Goal: Information Seeking & Learning: Learn about a topic

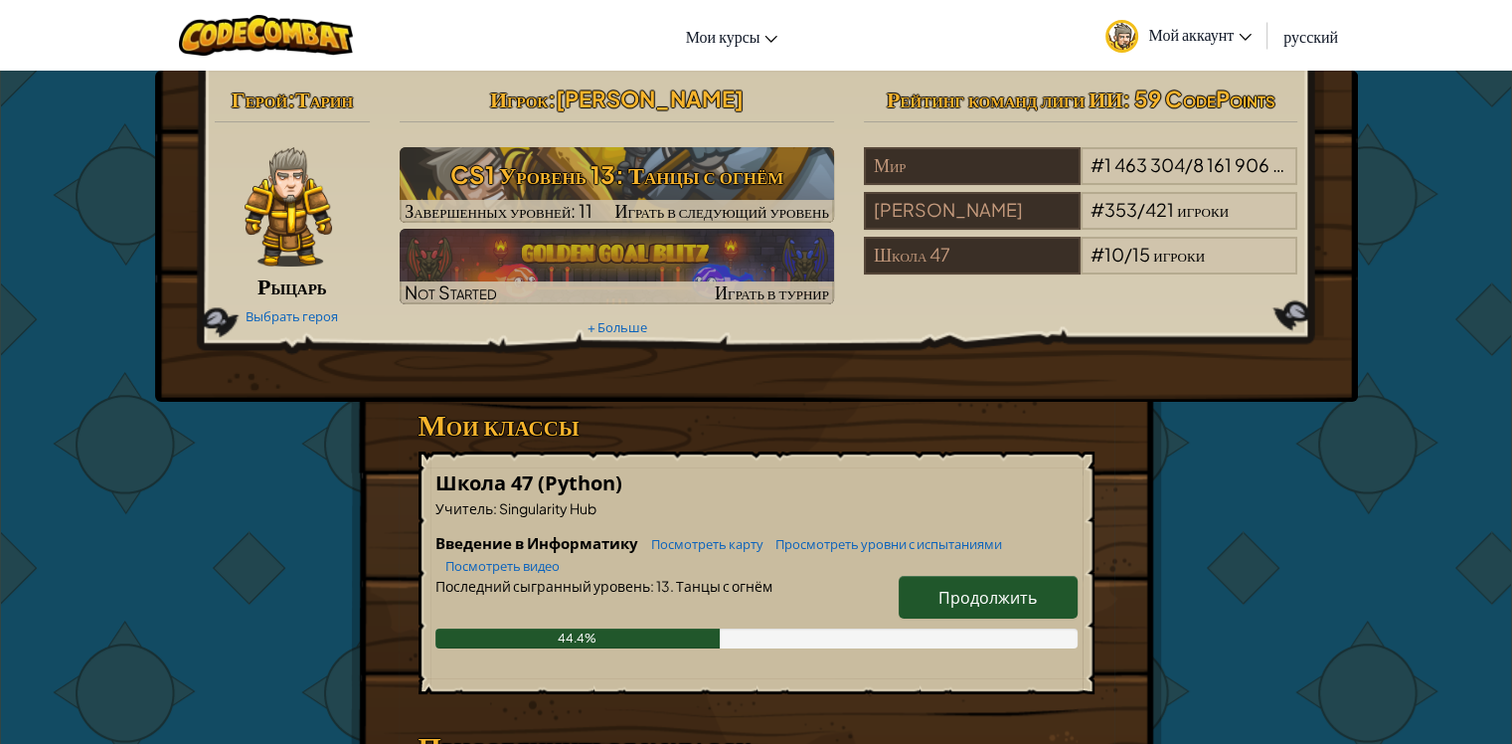
click at [956, 598] on span "Продолжить" at bounding box center [987, 597] width 98 height 21
select select "ru"
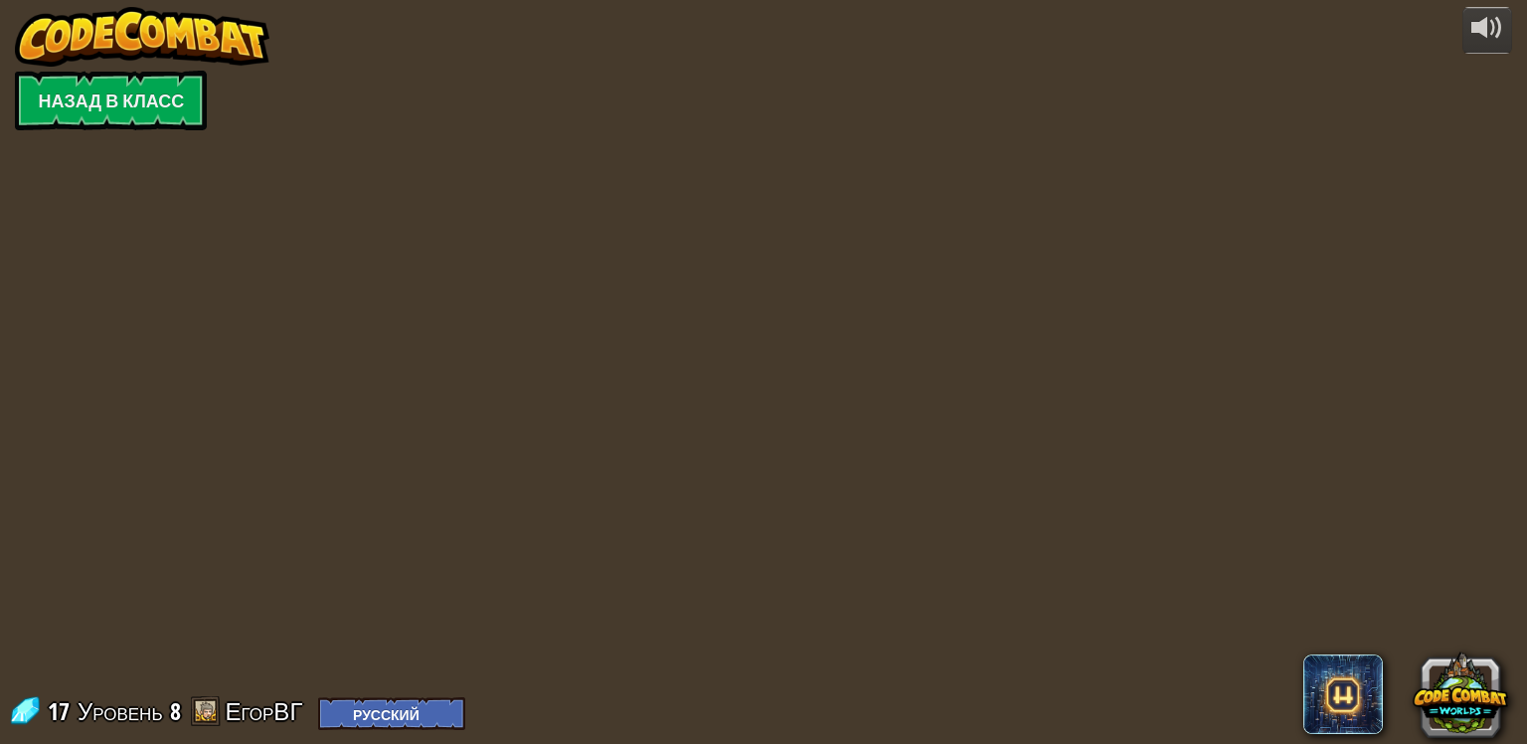
select select "ru"
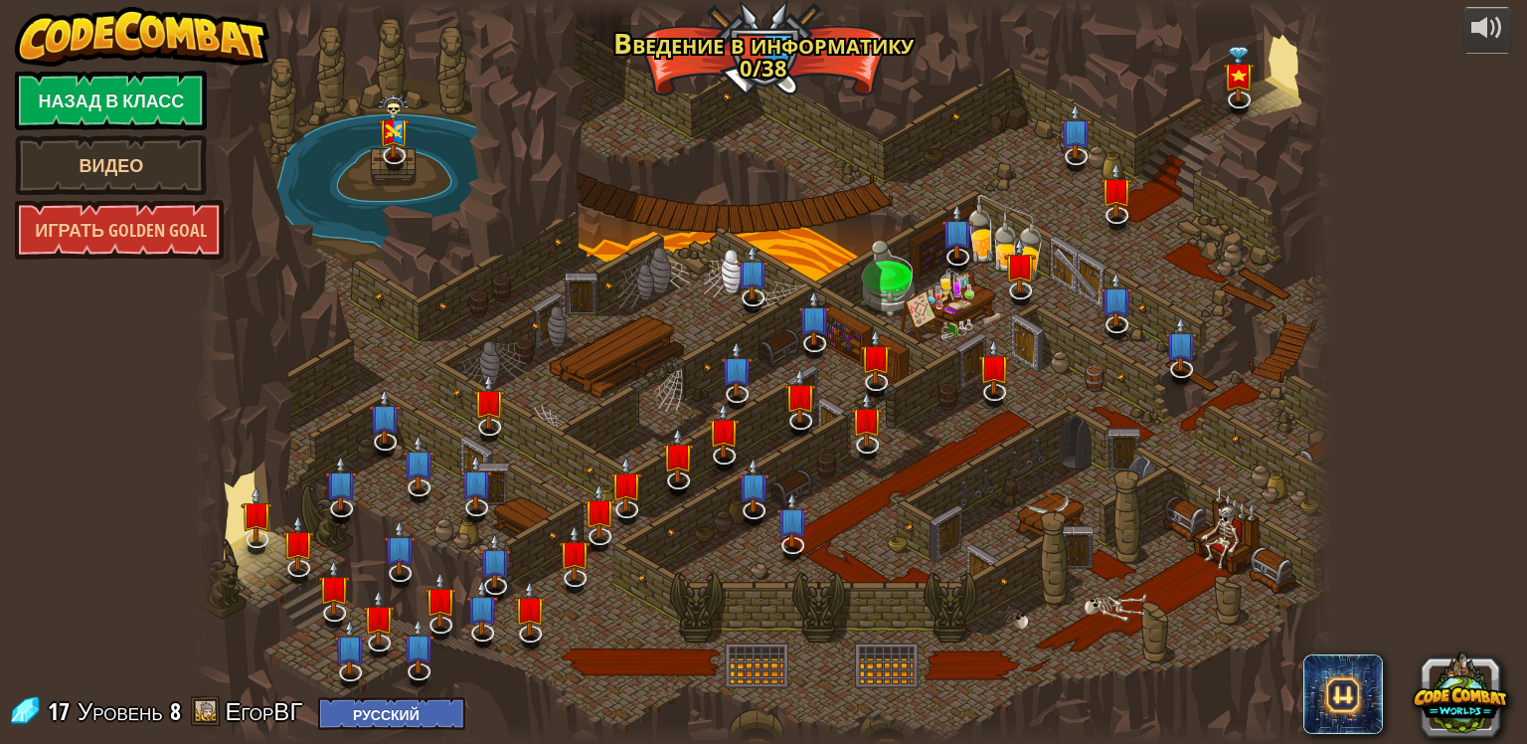
select select "ru"
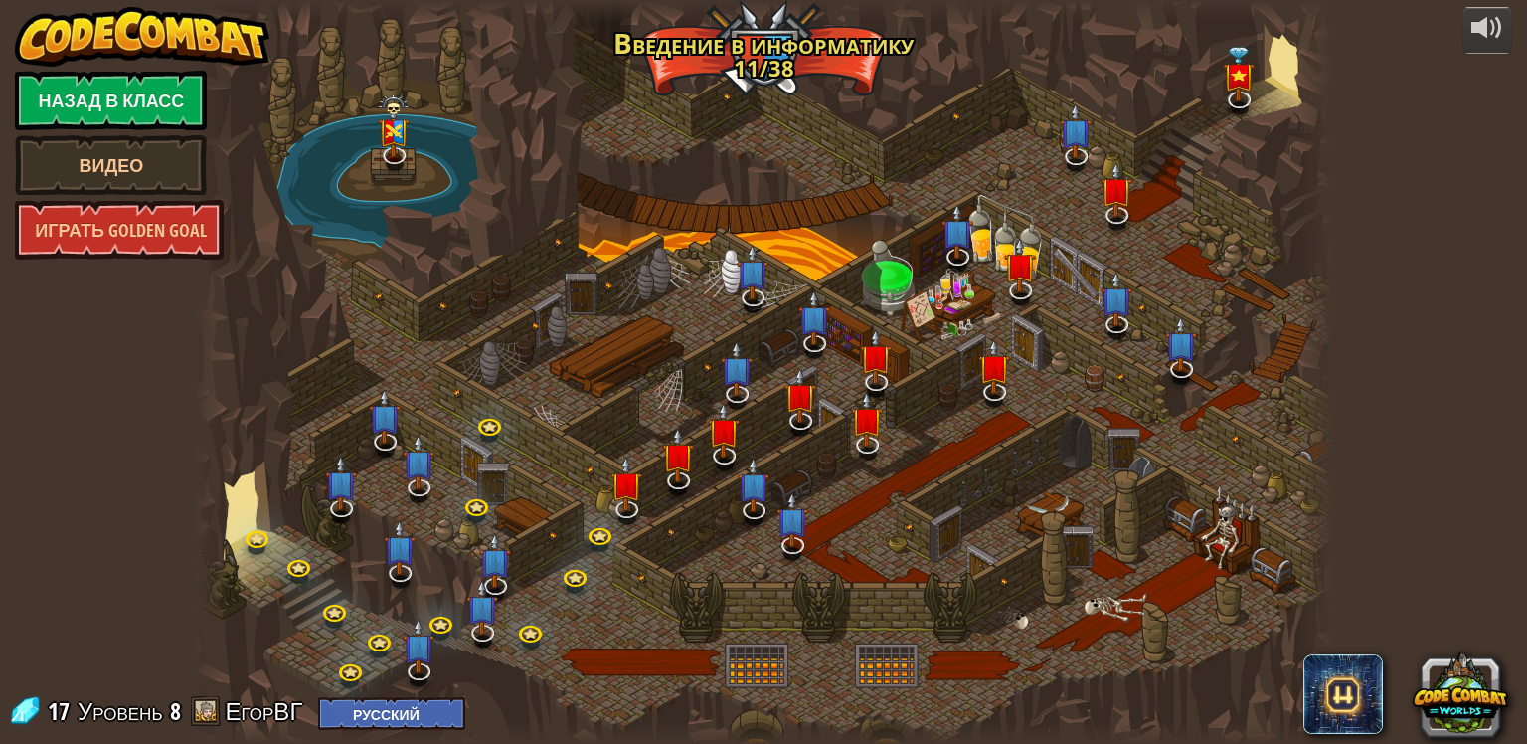
select select "ru"
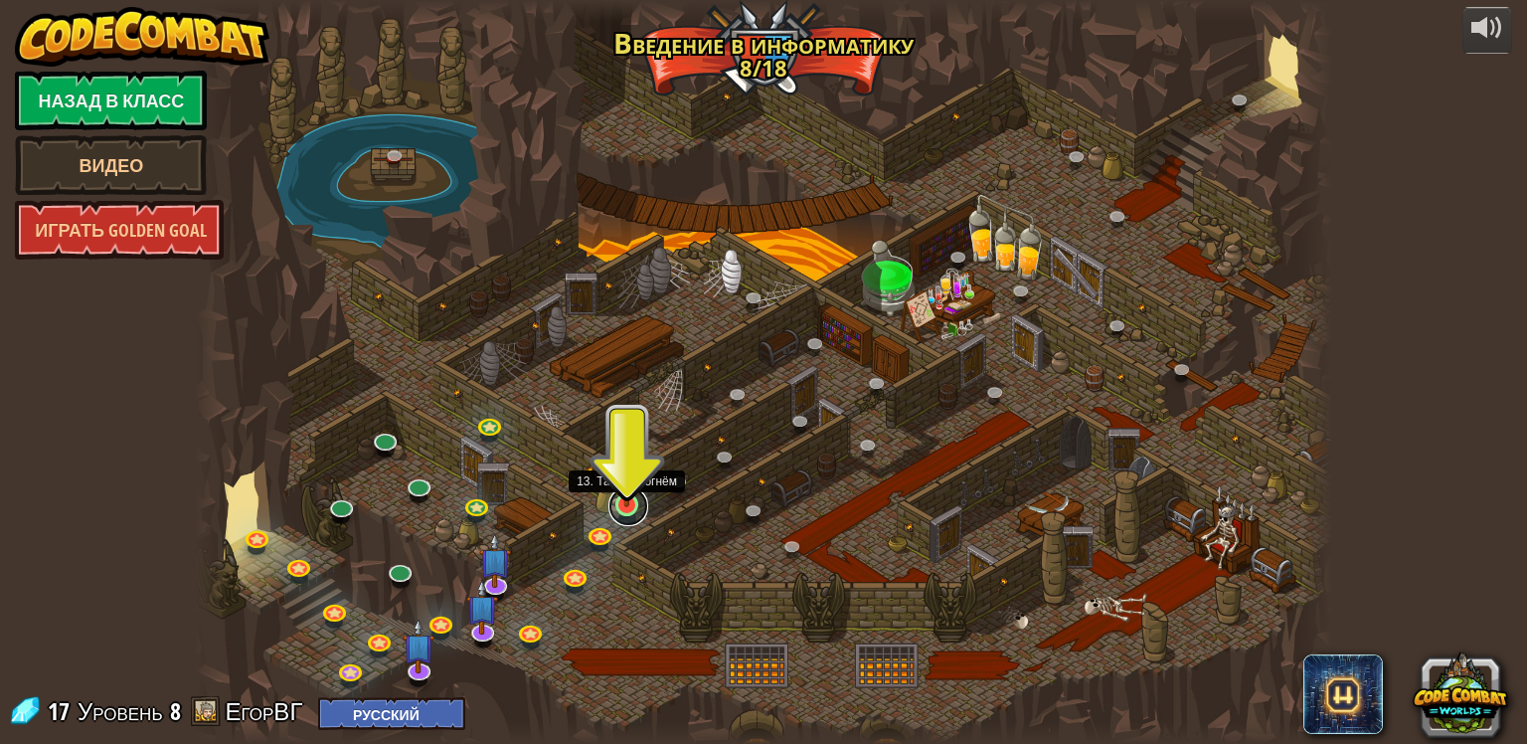
click at [632, 510] on link at bounding box center [628, 506] width 40 height 40
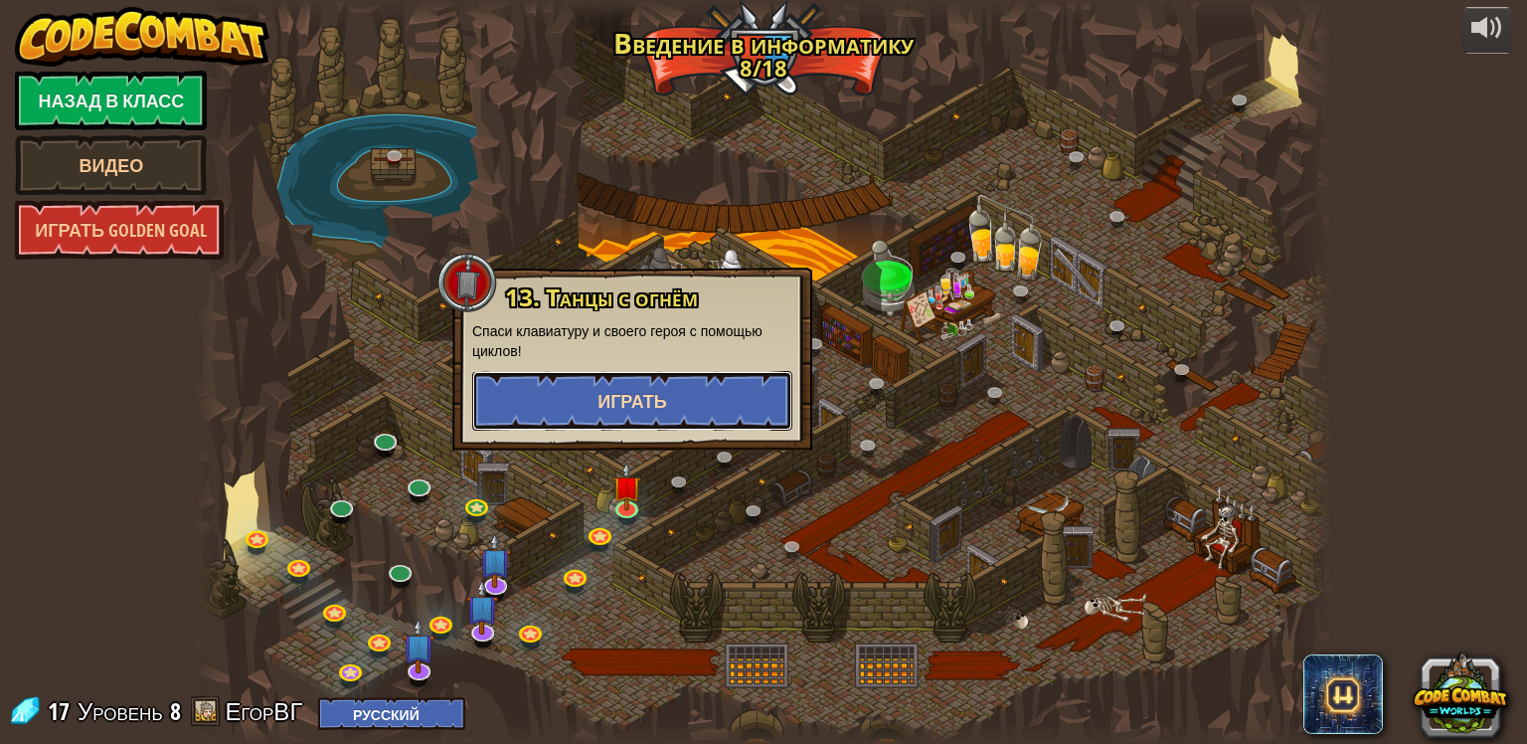
click at [728, 401] on button "Играть" at bounding box center [632, 401] width 320 height 60
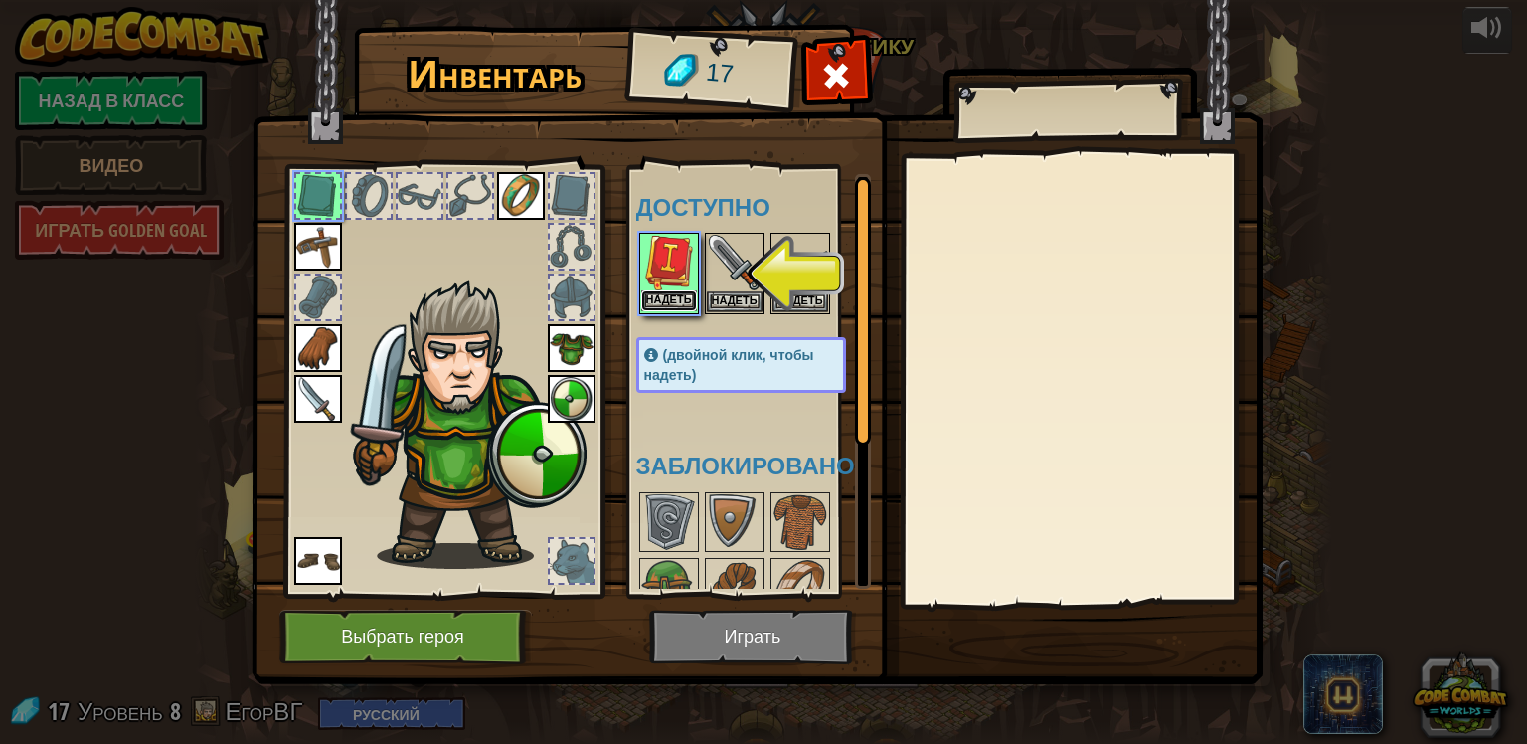
click at [694, 305] on button "Надеть" at bounding box center [669, 300] width 56 height 21
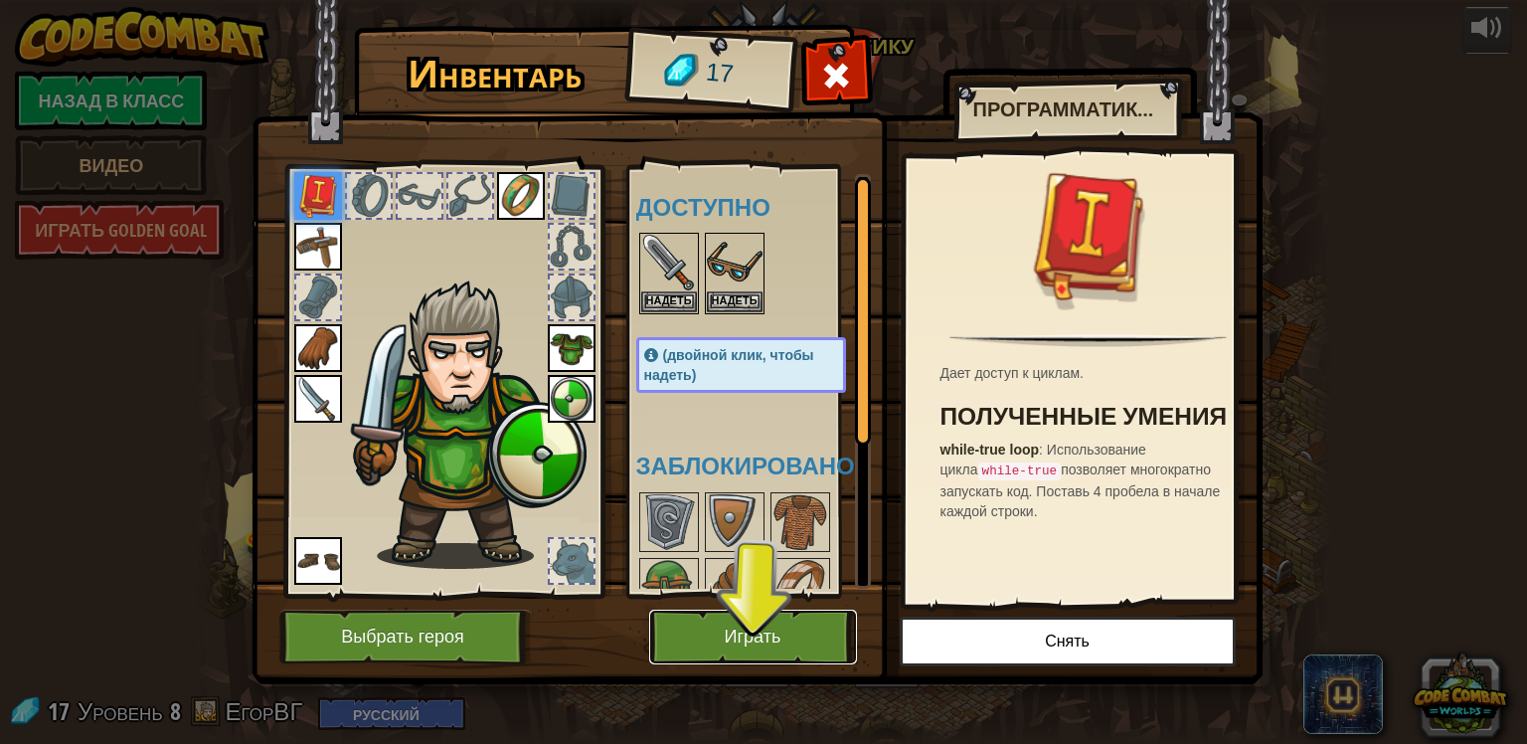
click at [756, 623] on button "Играть" at bounding box center [753, 636] width 208 height 55
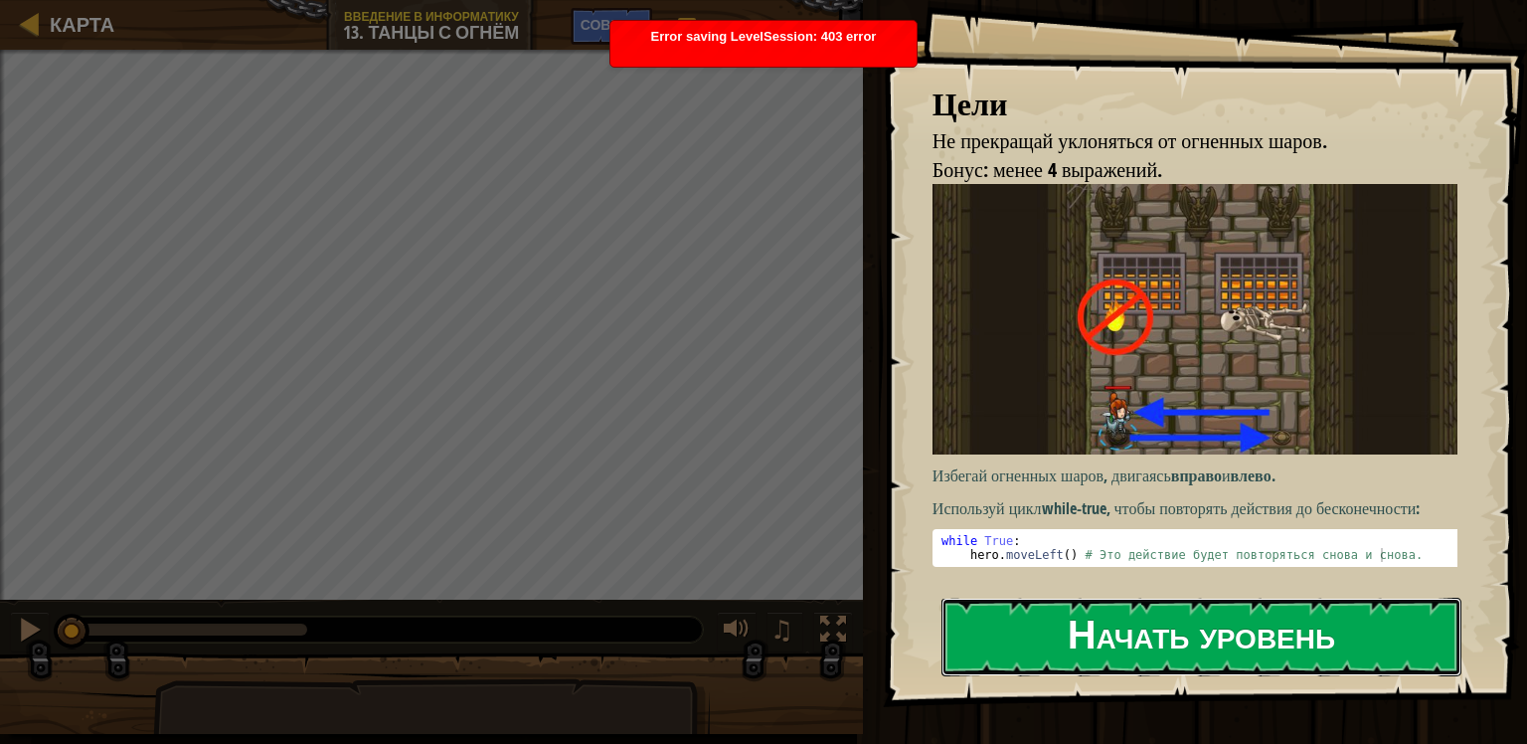
click at [1107, 632] on button "Начать уровень" at bounding box center [1201, 636] width 520 height 79
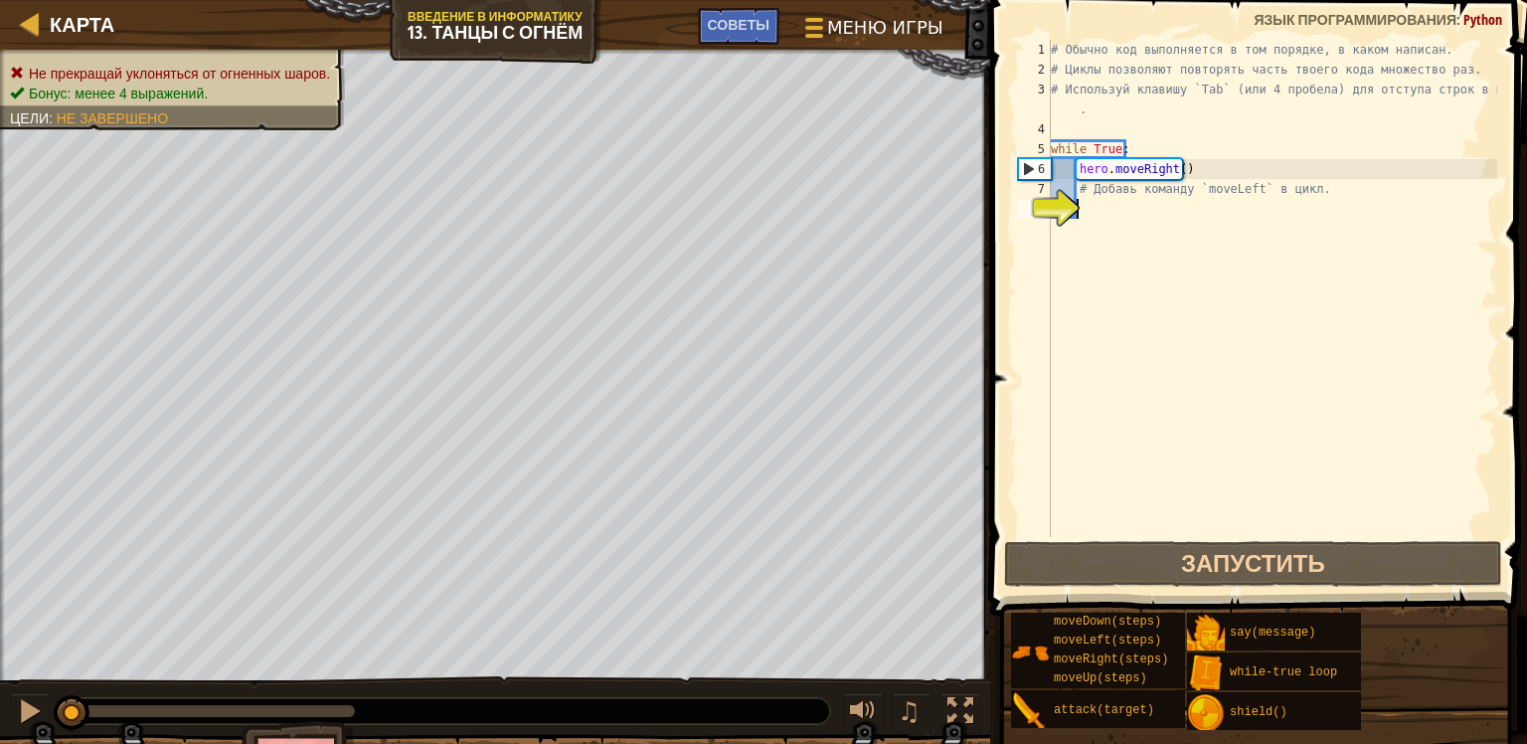
click at [1105, 210] on div "# Обычно код выполняется в том порядке, в каком написан. # Циклы позволяют повт…" at bounding box center [1272, 308] width 450 height 537
type textarea "р"
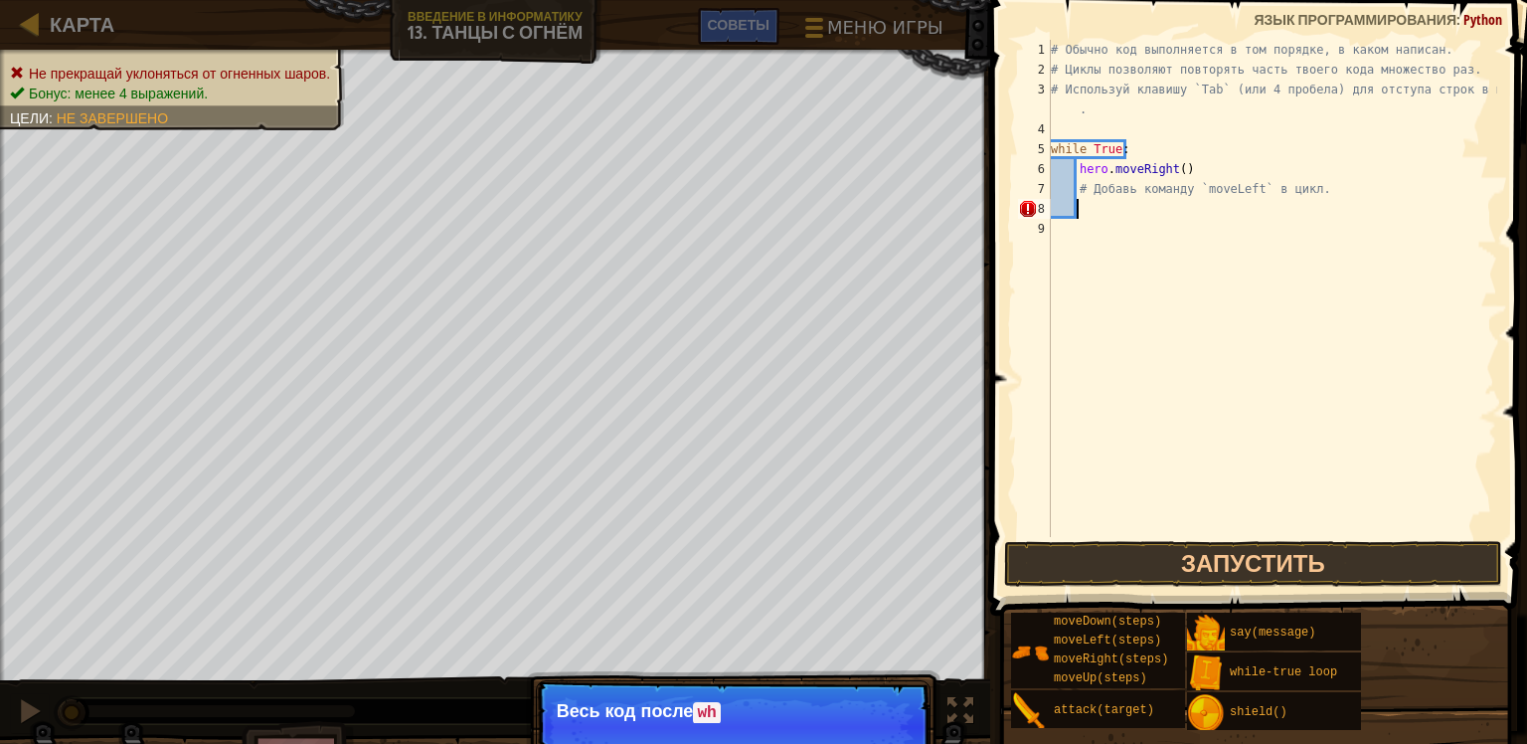
scroll to position [9, 0]
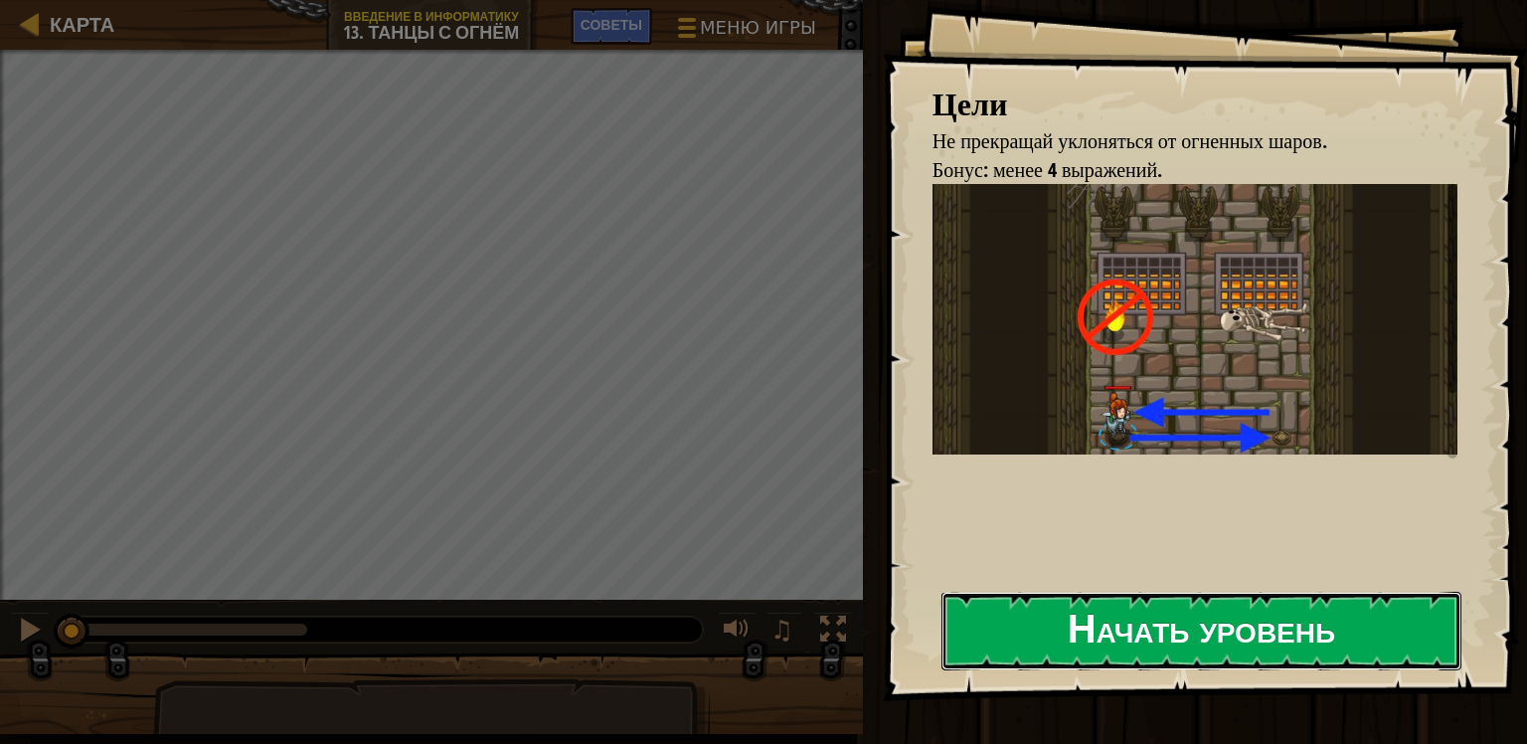
click at [1080, 619] on button "Начать уровень" at bounding box center [1201, 630] width 520 height 79
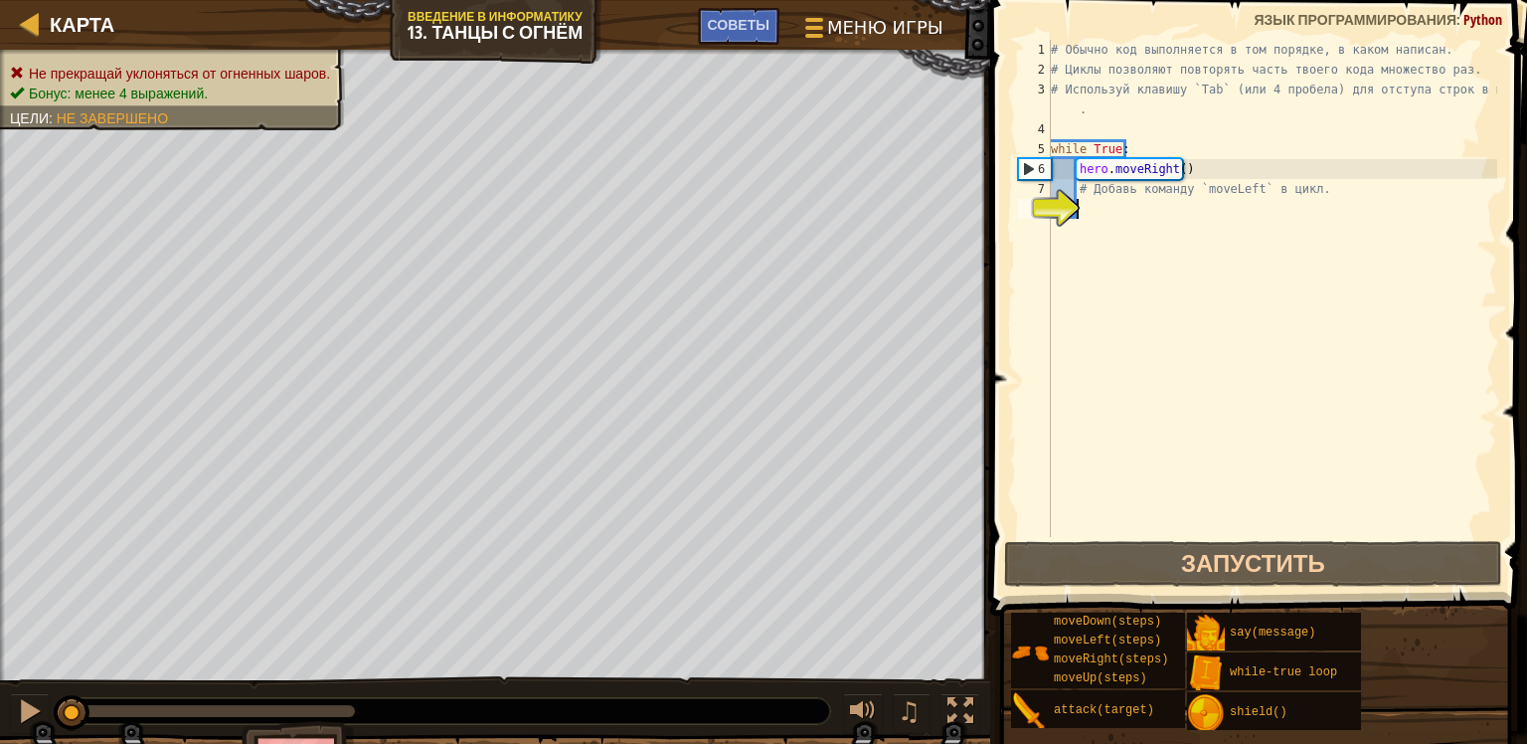
click at [1113, 211] on div "# Обычно код выполняется в том порядке, в каком написан. # Циклы позволяют повт…" at bounding box center [1272, 308] width 450 height 537
type textarea "h"
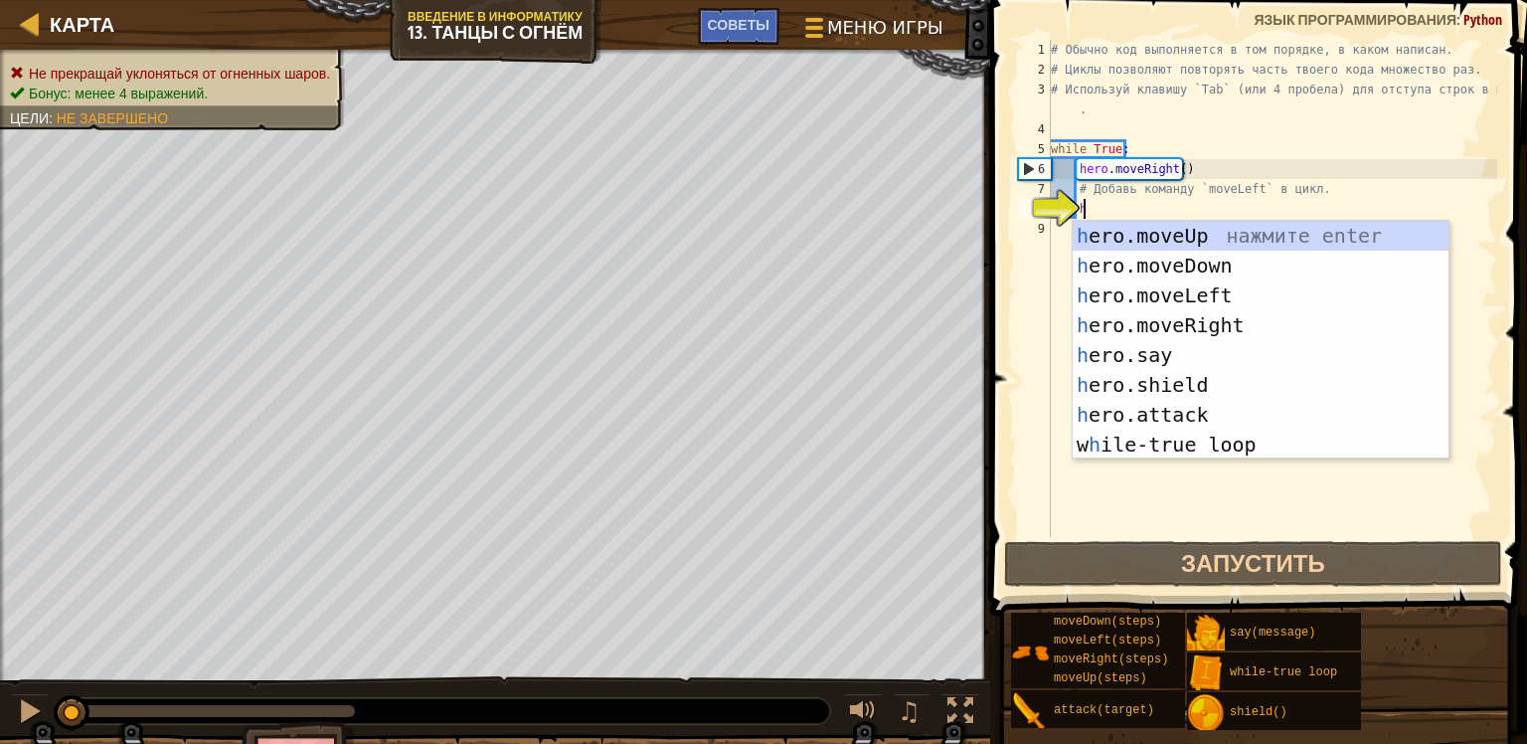
scroll to position [9, 1]
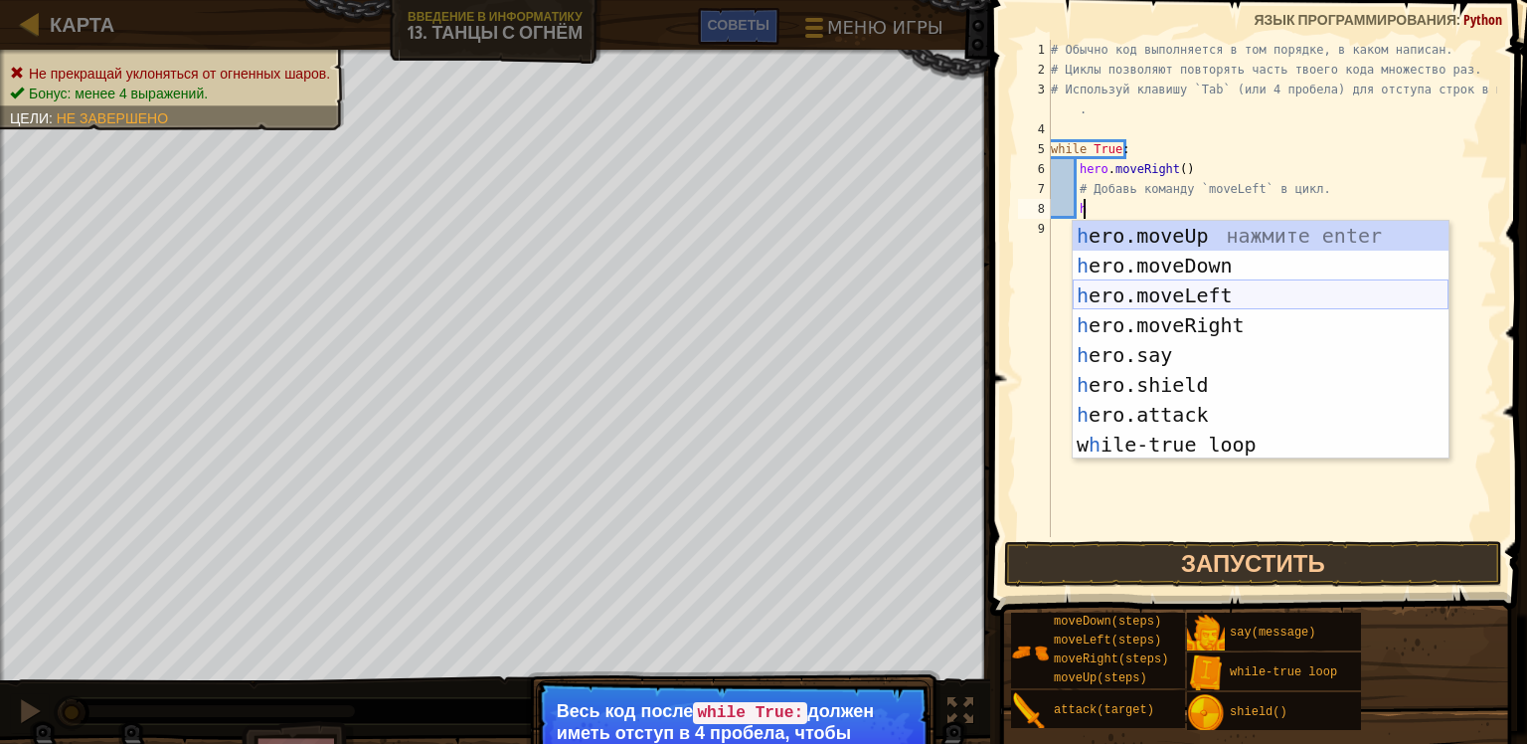
click at [1116, 298] on div "h ero.moveUp нажмите enter h ero.moveDown нажмите enter h ero.moveLeft нажмите …" at bounding box center [1261, 370] width 376 height 298
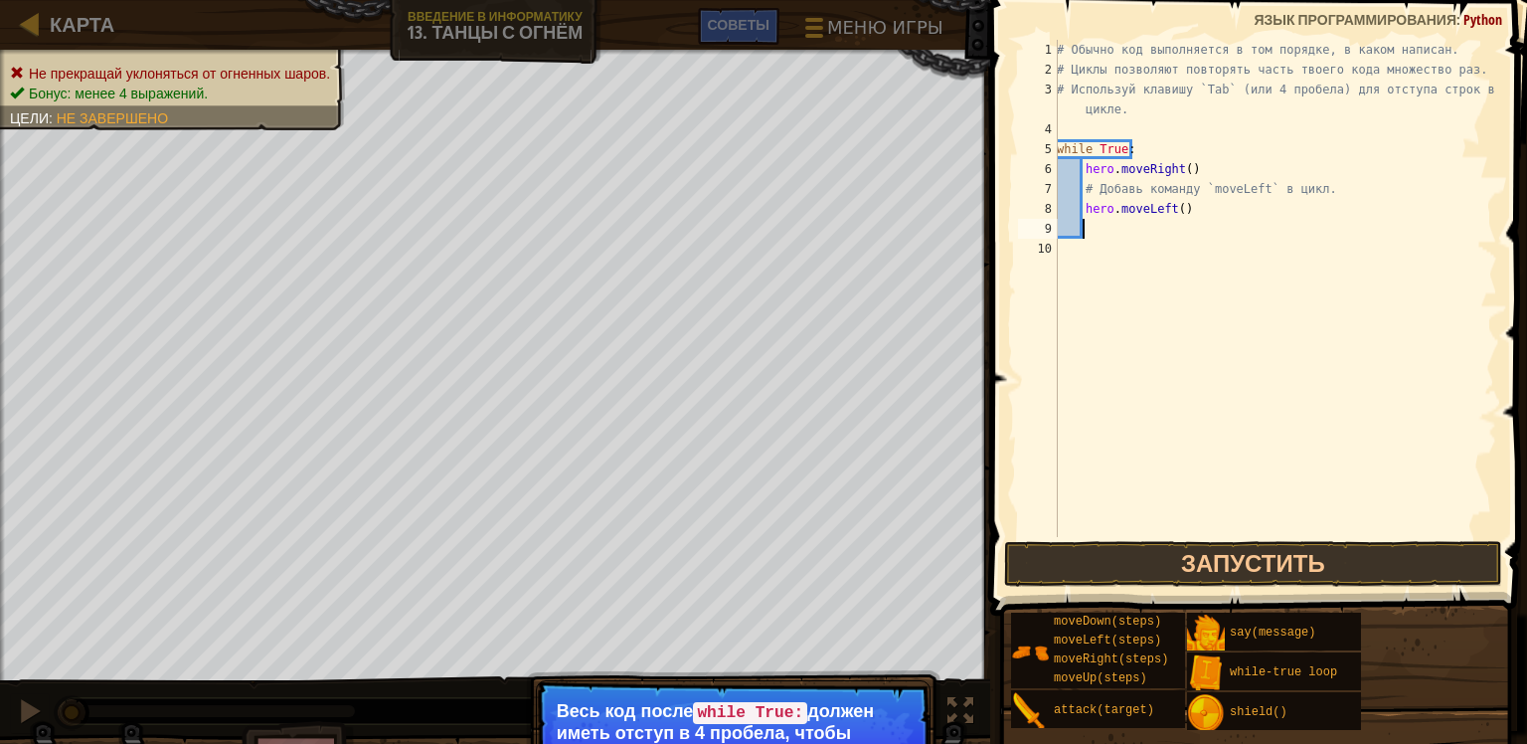
scroll to position [9, 0]
click at [1221, 560] on button "Запустить" at bounding box center [1253, 564] width 498 height 46
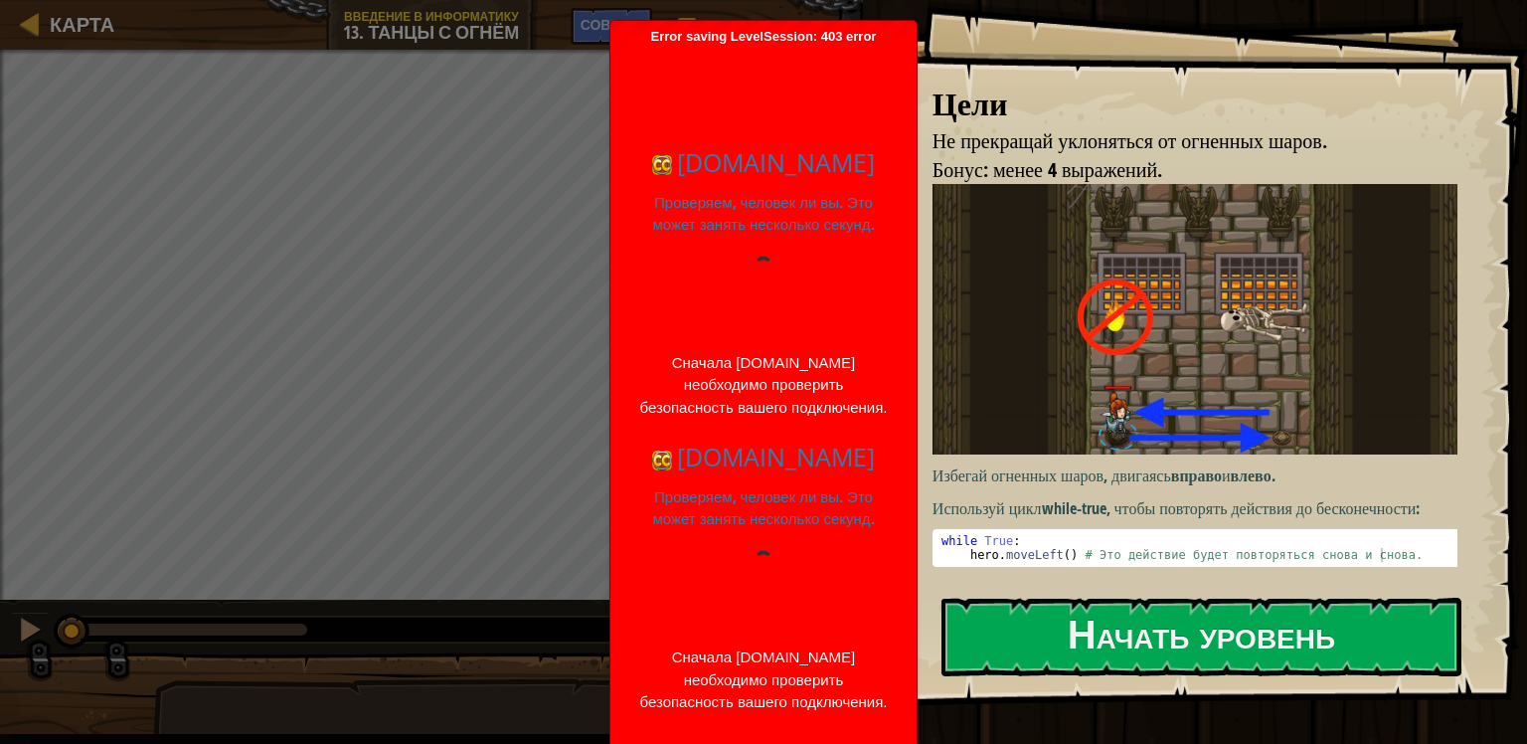
click at [743, 580] on div at bounding box center [763, 589] width 256 height 76
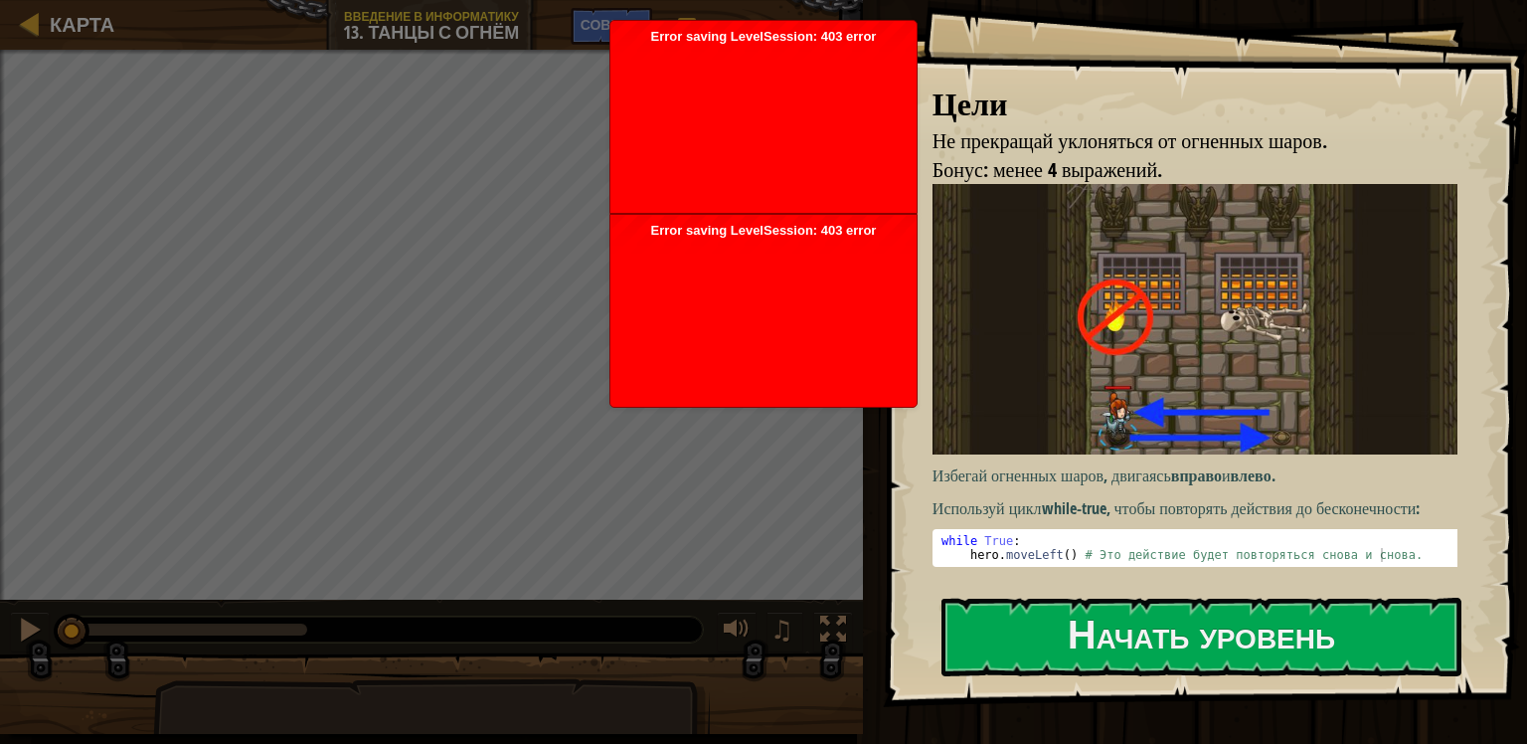
click at [767, 301] on div at bounding box center [763, 318] width 286 height 159
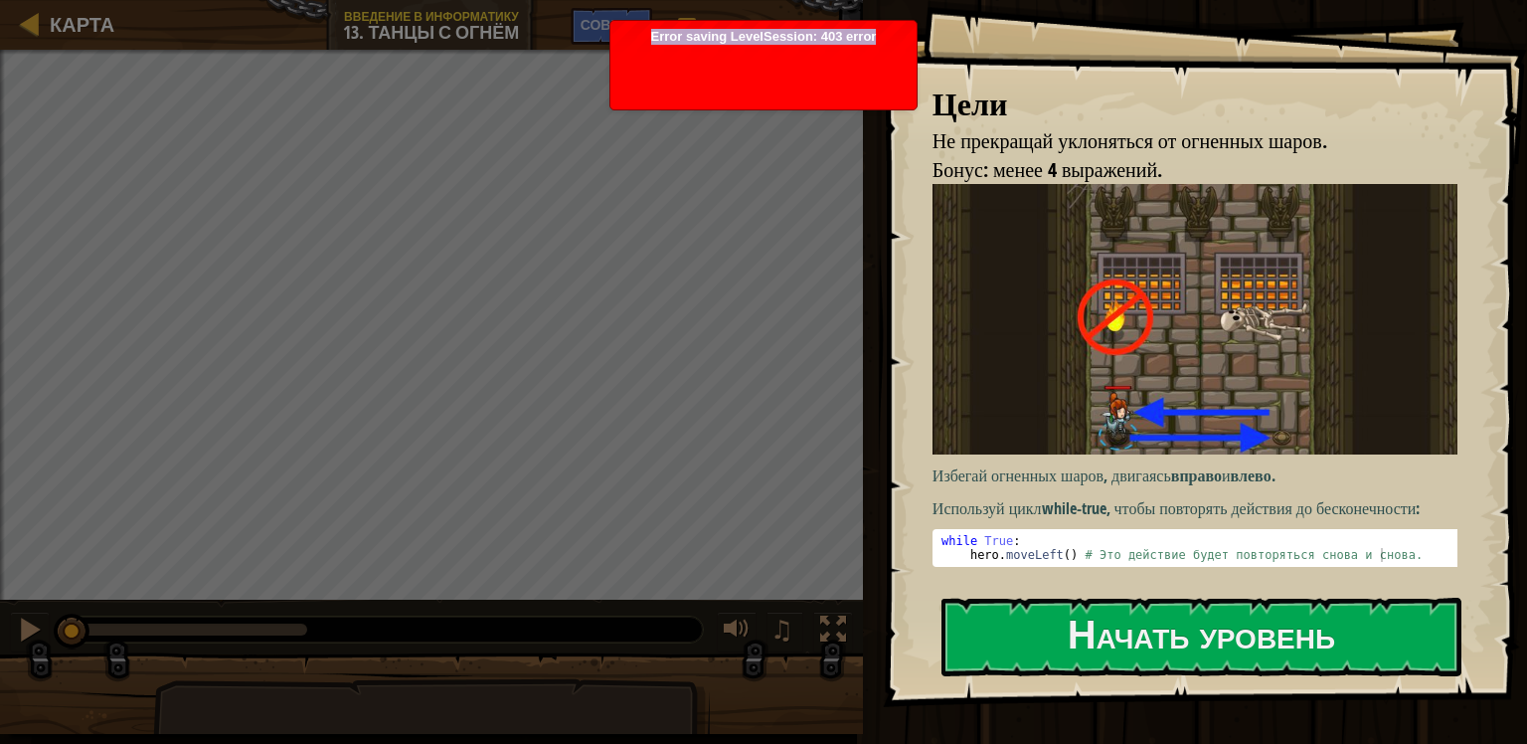
drag, startPoint x: 880, startPoint y: 33, endPoint x: 654, endPoint y: 38, distance: 225.7
click at [654, 38] on div "Error saving LevelSession: 403 error Just a moment..." at bounding box center [763, 117] width 306 height 192
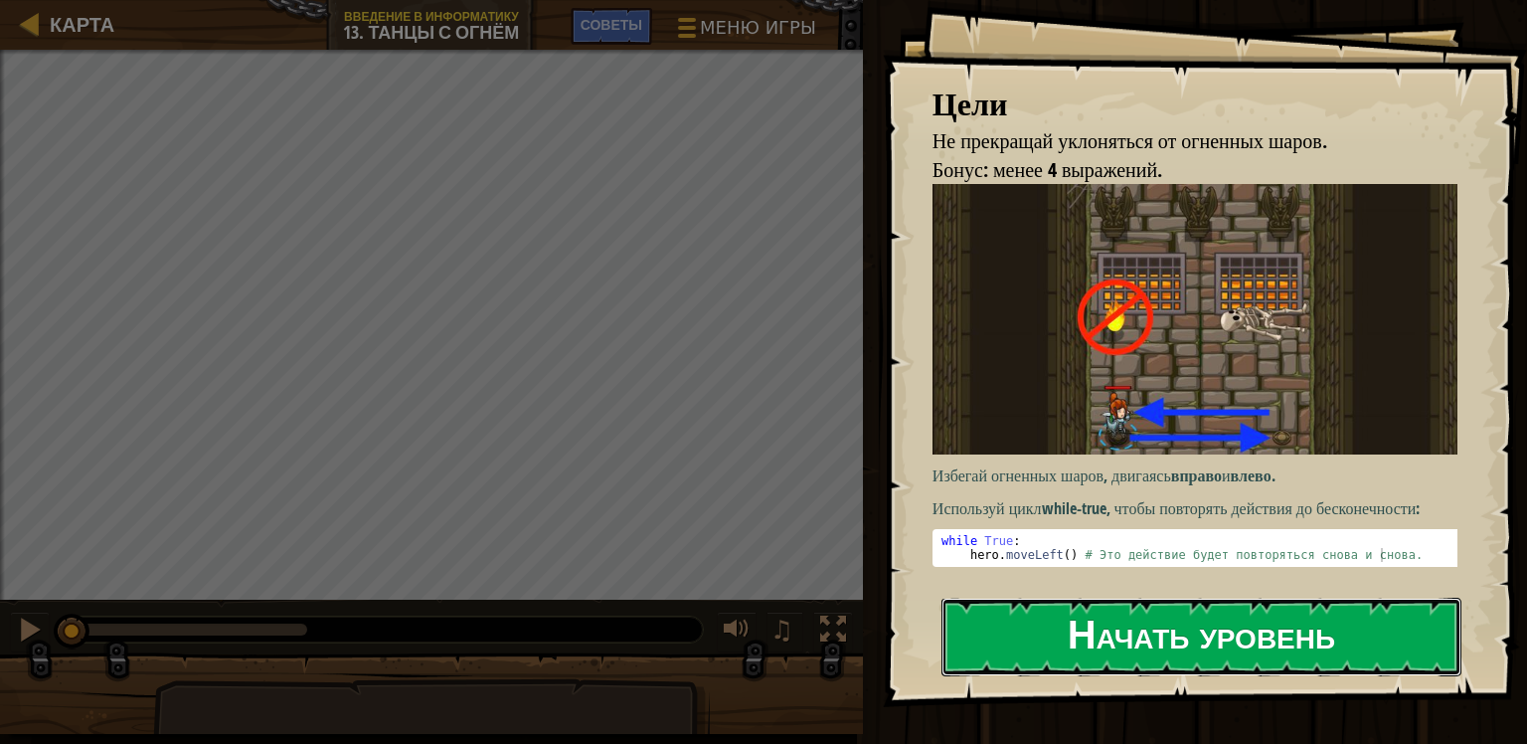
click at [1105, 656] on button "Начать уровень" at bounding box center [1201, 636] width 520 height 79
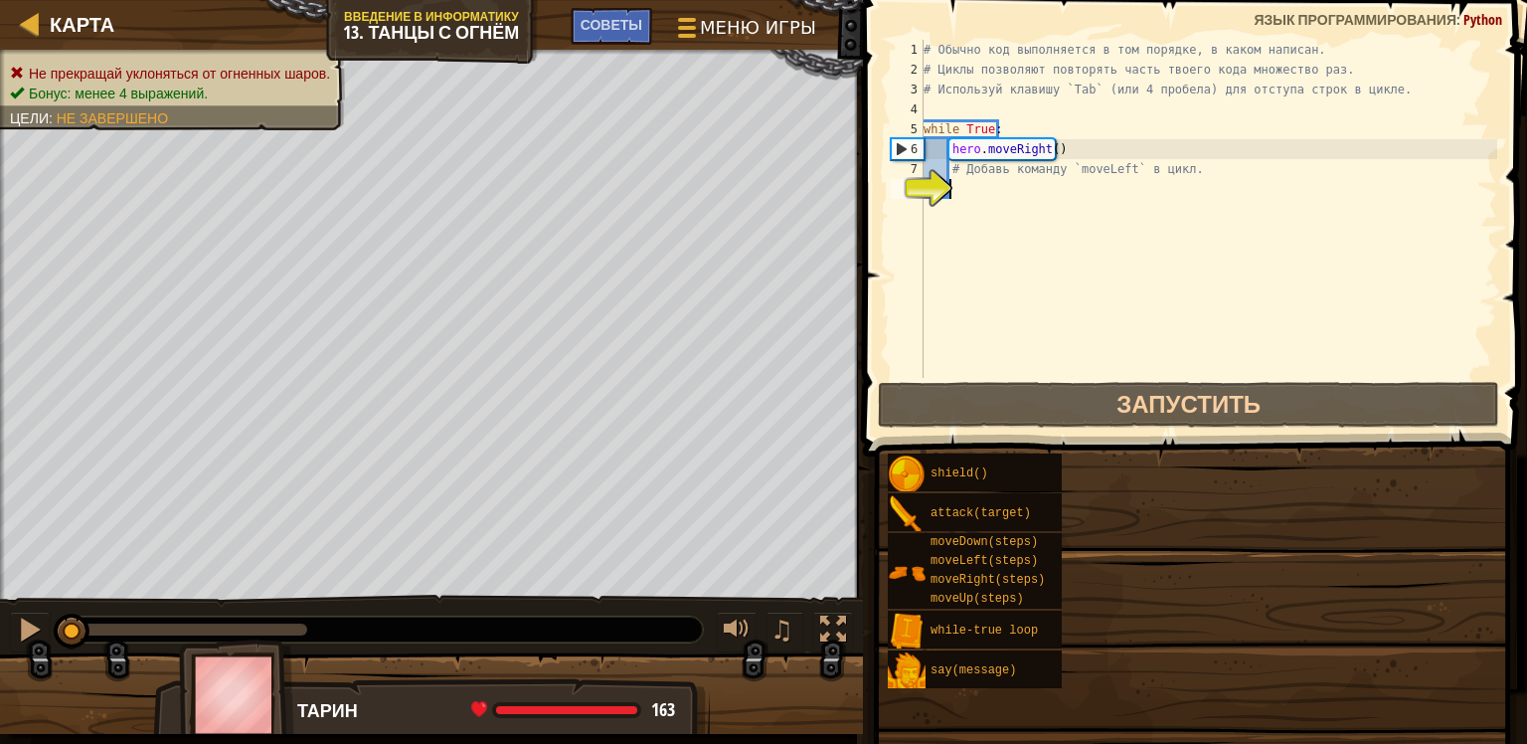
click at [969, 186] on div "Карта Введение в Информатику 13. Танцы с огнём Меню игры Готово Советы 1 הההההה…" at bounding box center [763, 372] width 1527 height 744
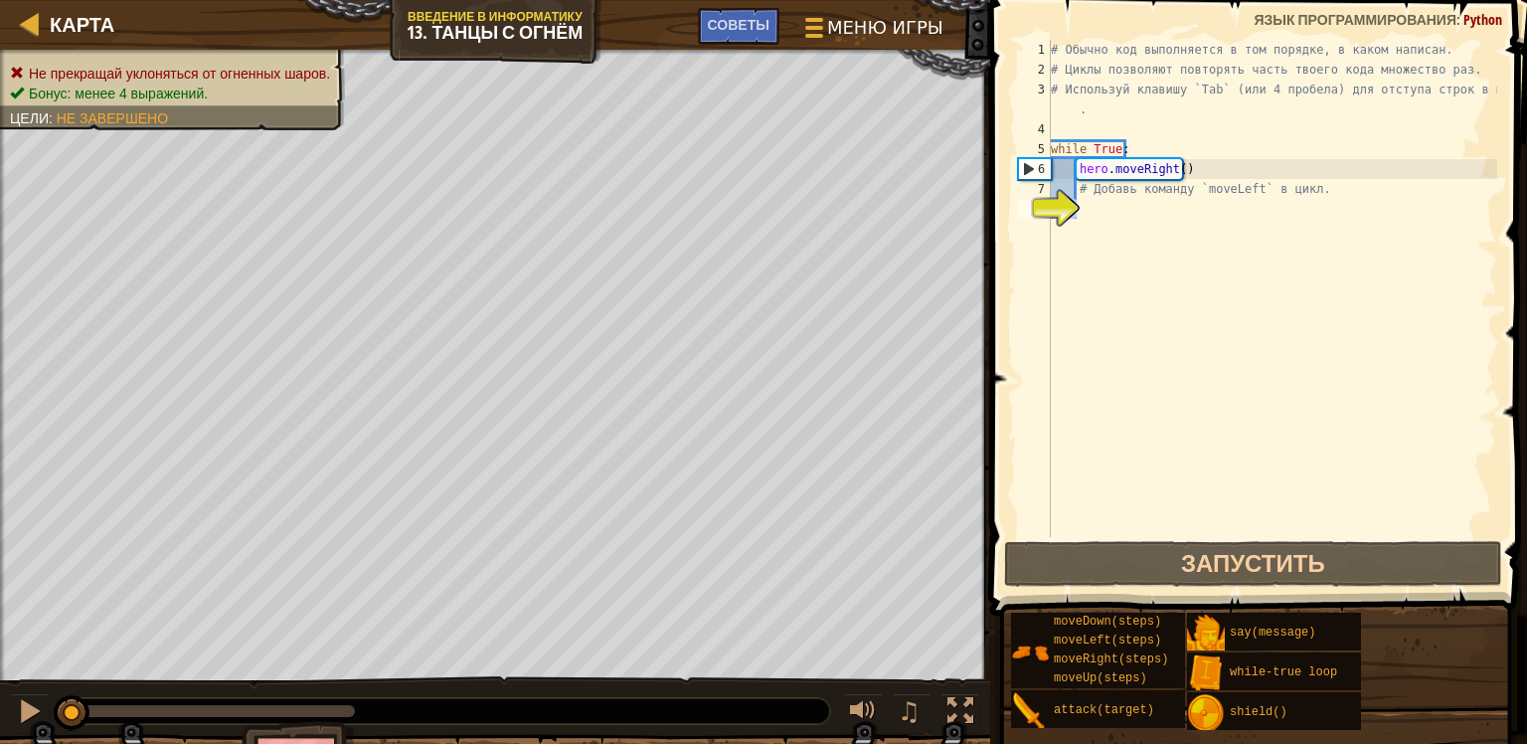
type textarea "h"
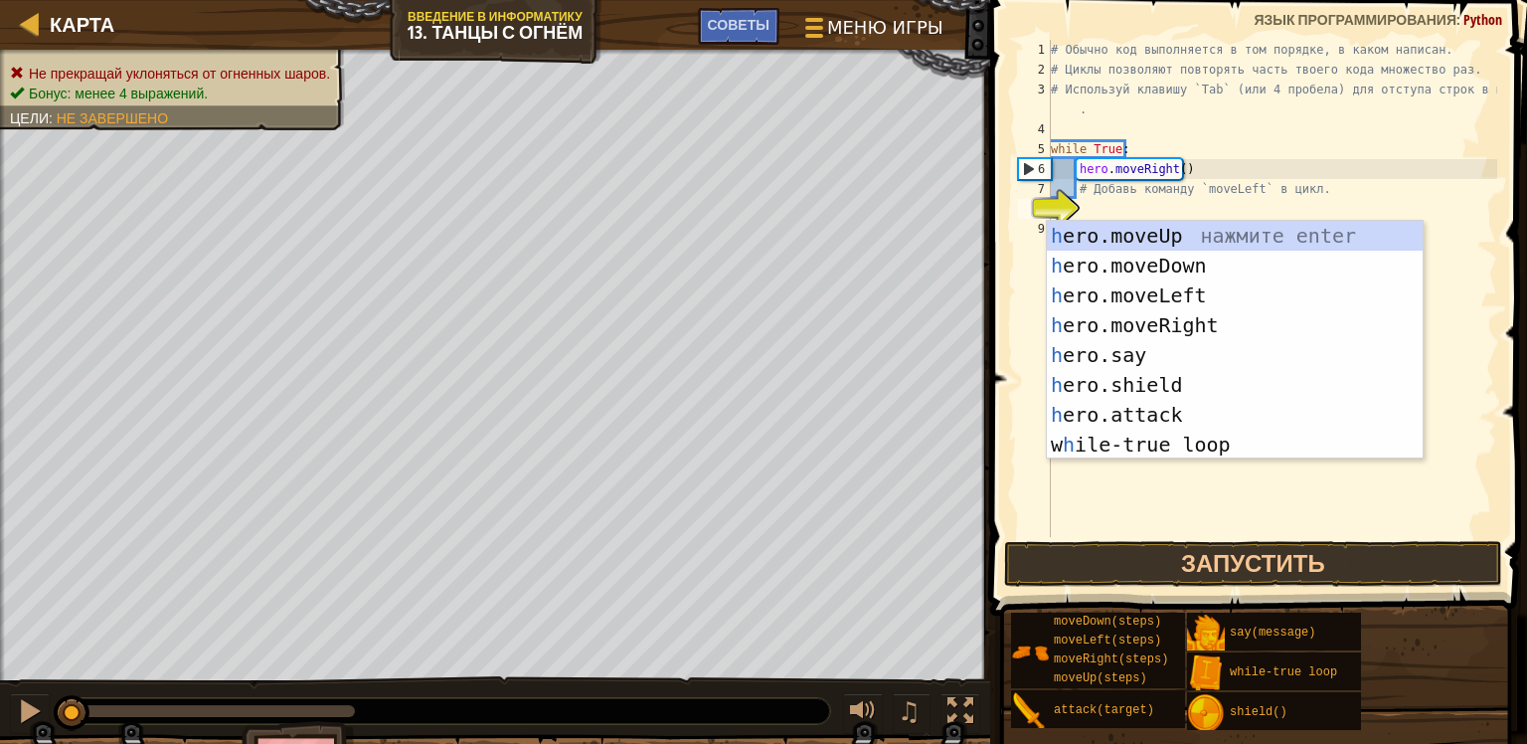
scroll to position [9, 0]
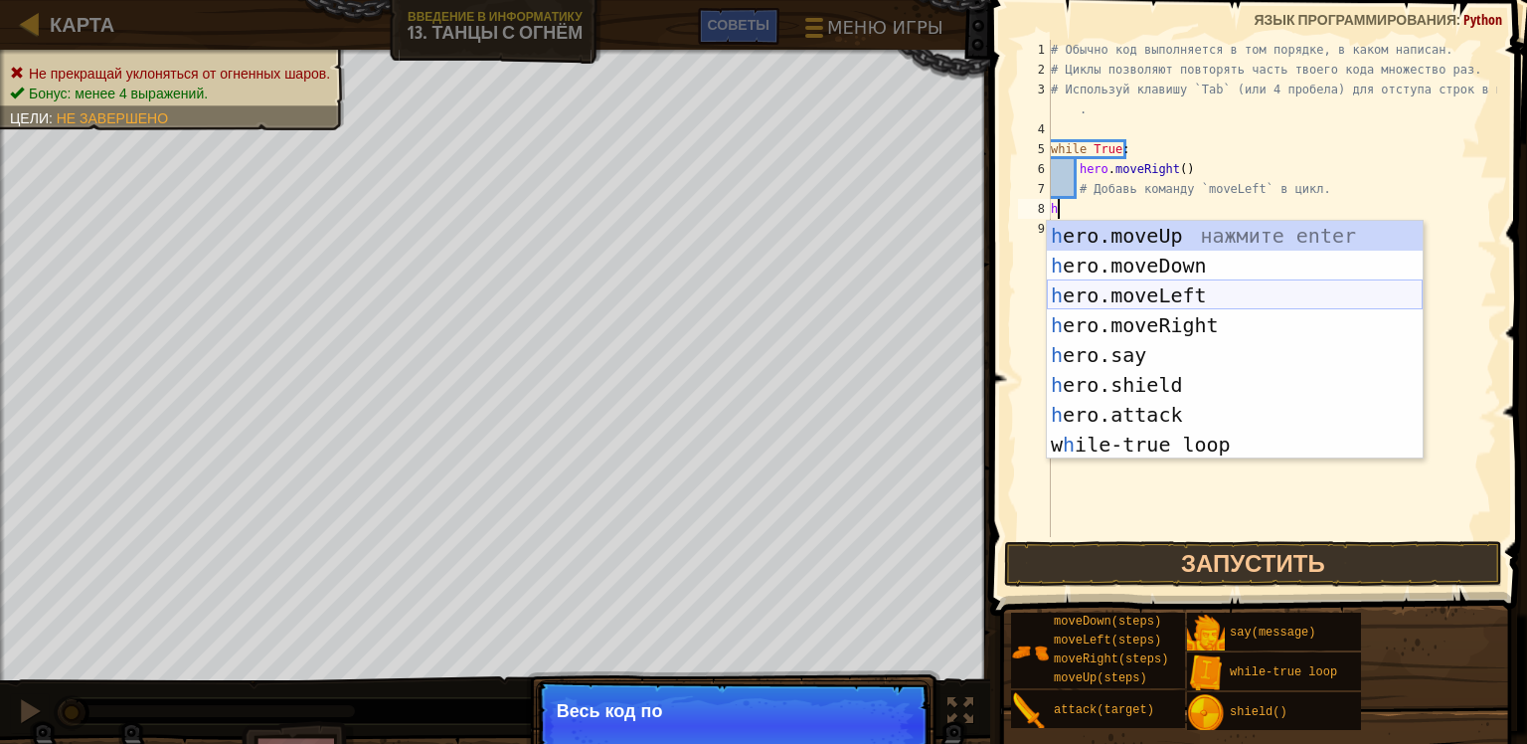
click at [1150, 297] on div "h ero.moveUp нажмите enter h ero.moveDown нажмите enter h ero.moveLeft нажмите …" at bounding box center [1235, 370] width 376 height 298
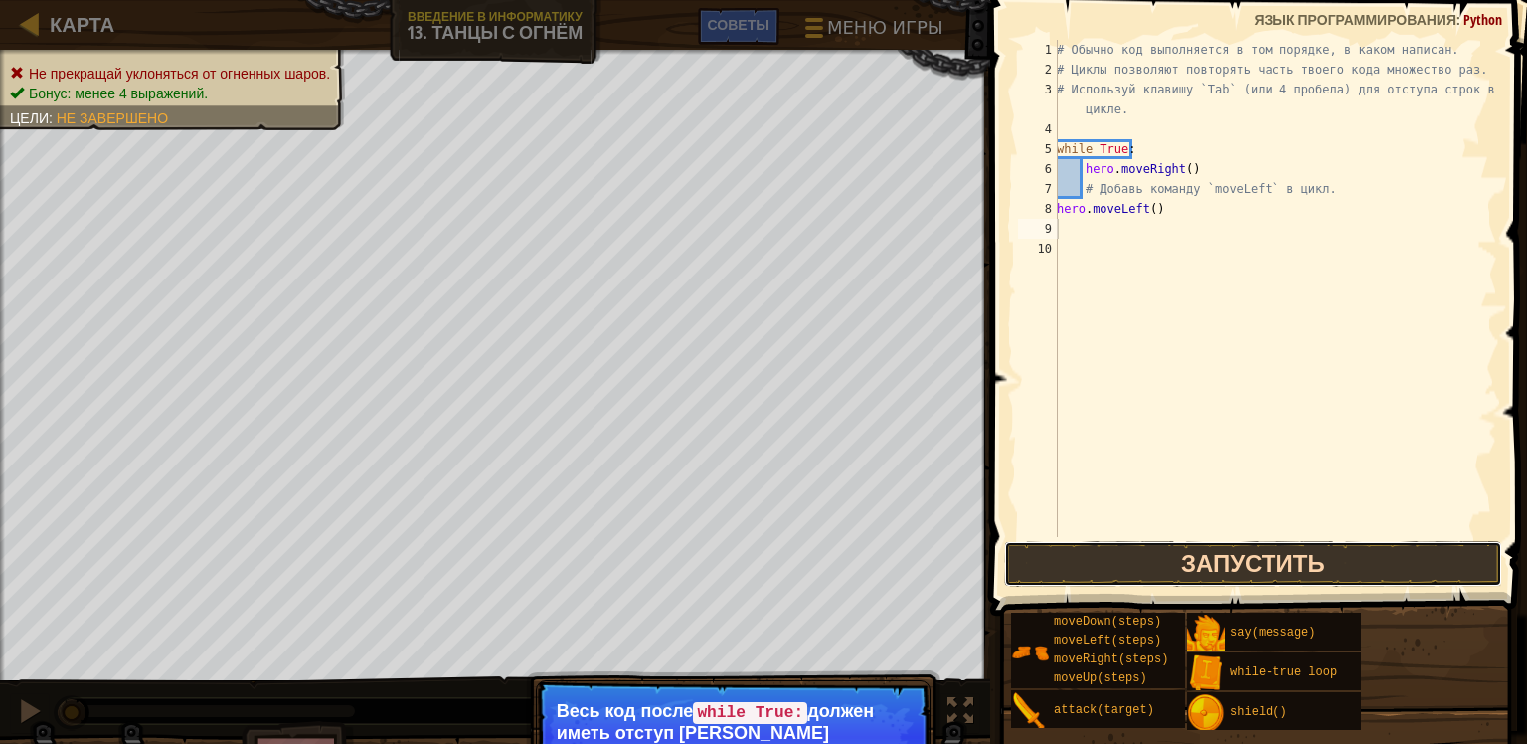
click at [1207, 569] on button "Запустить" at bounding box center [1253, 564] width 498 height 46
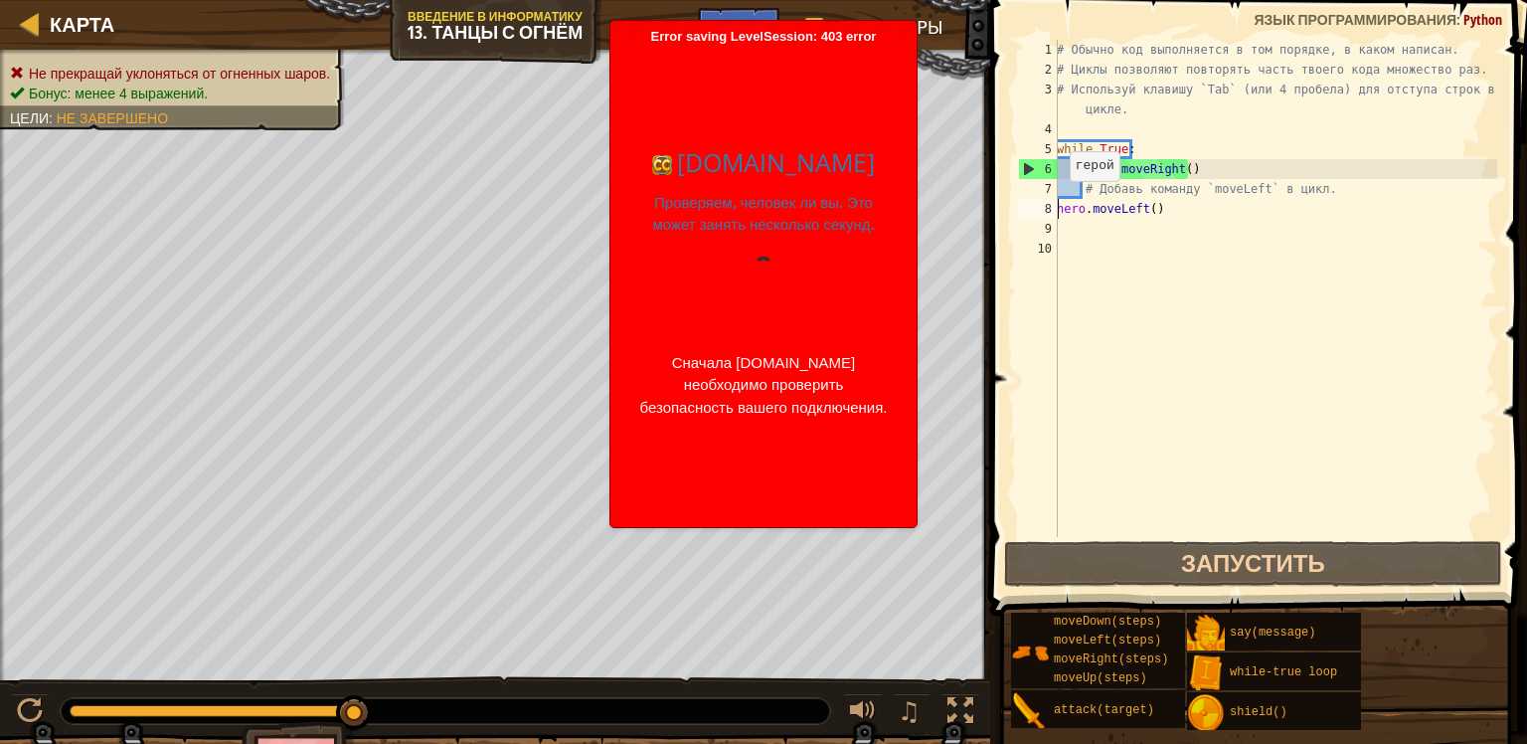
click at [1058, 201] on div "# Обычно код выполняется в том порядке, в каком написан. # Циклы позволяют повт…" at bounding box center [1275, 308] width 444 height 537
type textarea "hero.moveLeft()"
drag, startPoint x: 879, startPoint y: 32, endPoint x: 640, endPoint y: 28, distance: 238.6
click at [640, 28] on div "Error saving LevelSession: 403 error Just a moment... codecombat.com Проверяем,…" at bounding box center [763, 274] width 306 height 506
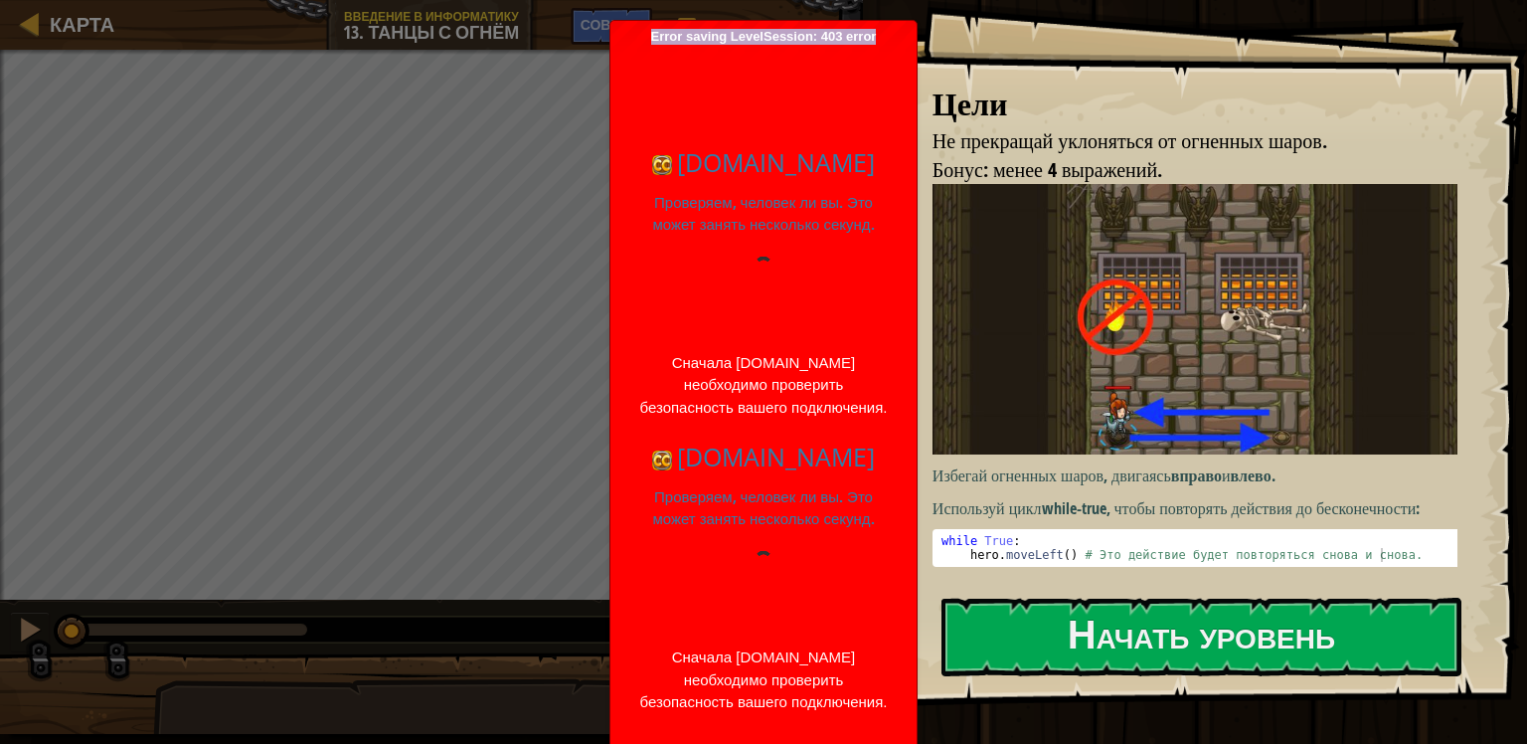
drag, startPoint x: 646, startPoint y: 32, endPoint x: 882, endPoint y: 28, distance: 235.6
click at [882, 28] on div "Error saving LevelSession: 403 error Just a moment... codecombat.com Проверяем,…" at bounding box center [763, 526] width 306 height 1010
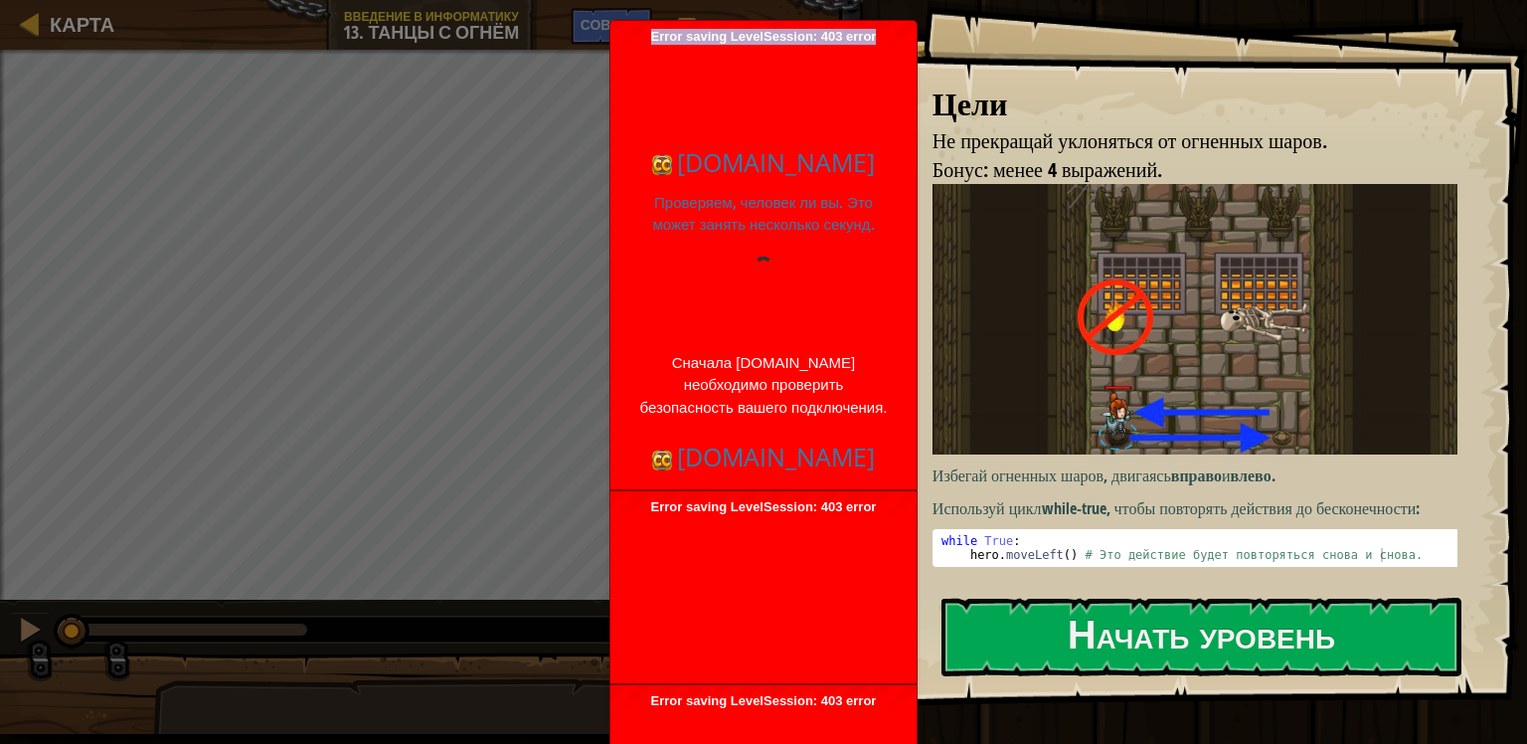
copy span "Error saving LevelSession: 403 error"
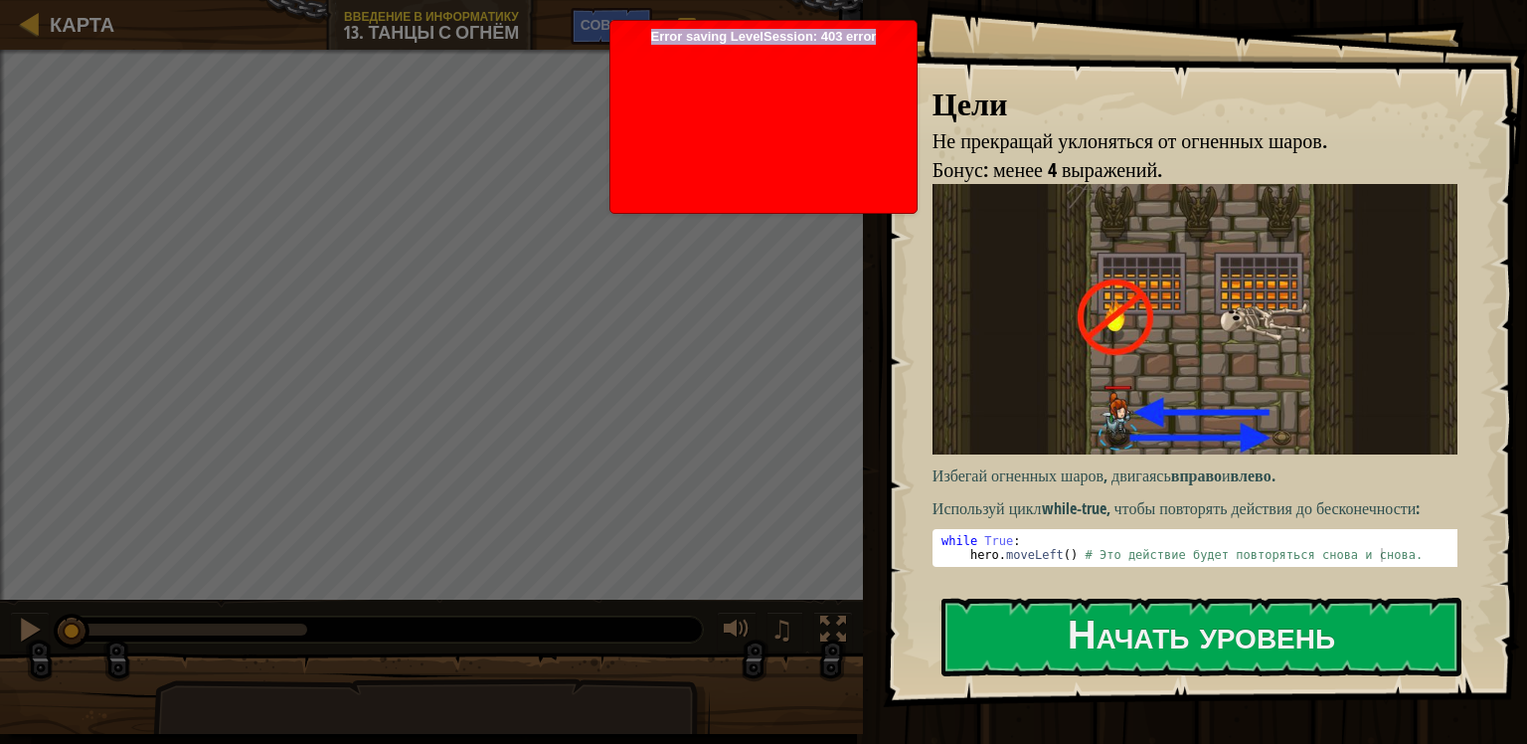
drag, startPoint x: 648, startPoint y: 35, endPoint x: 898, endPoint y: 43, distance: 249.6
click at [898, 43] on div "Error saving LevelSession: 403 error Just a moment..." at bounding box center [763, 117] width 306 height 192
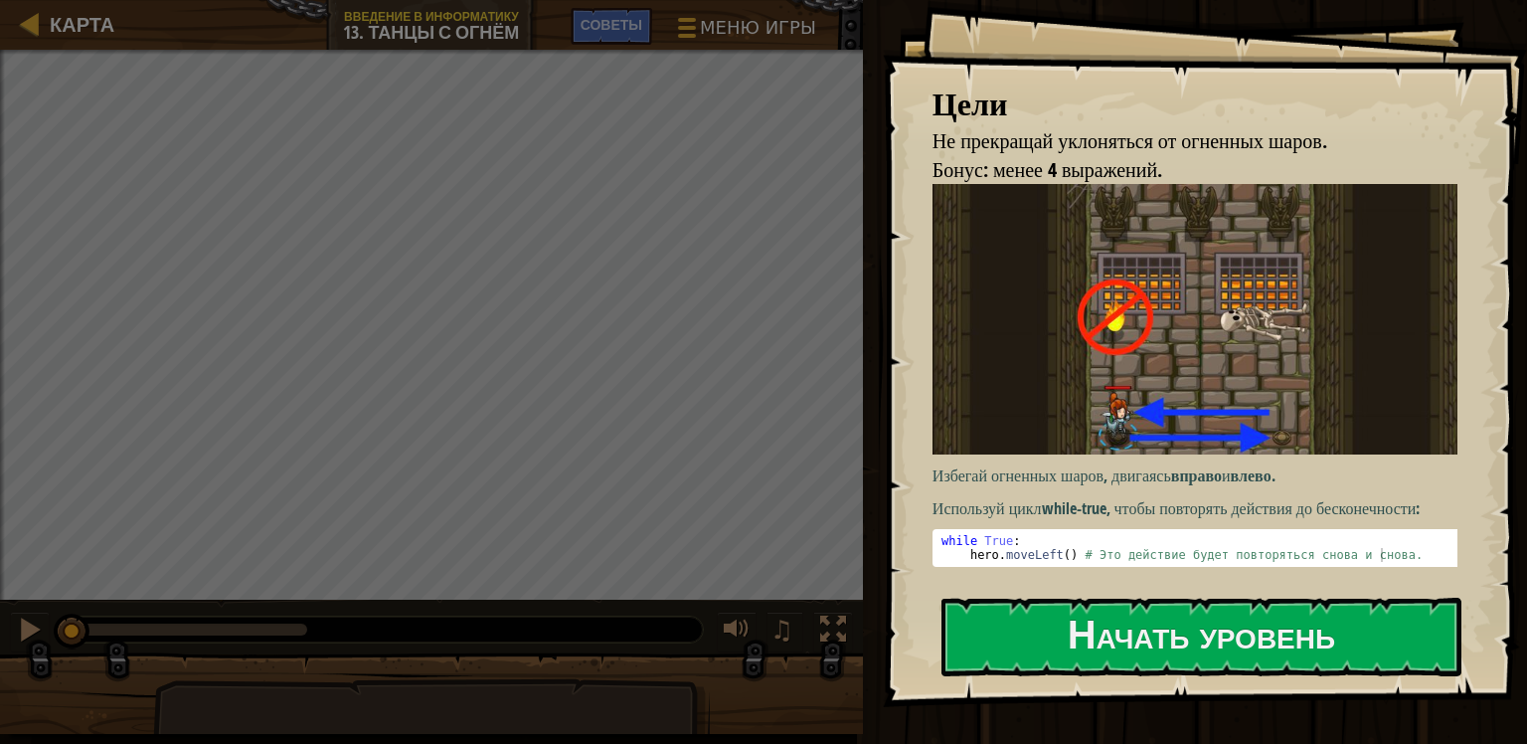
copy span "Error saving LevelSession: 403 error"
click at [1069, 706] on div at bounding box center [1201, 718] width 520 height 45
click at [1018, 616] on button "Начать уровень" at bounding box center [1201, 636] width 520 height 79
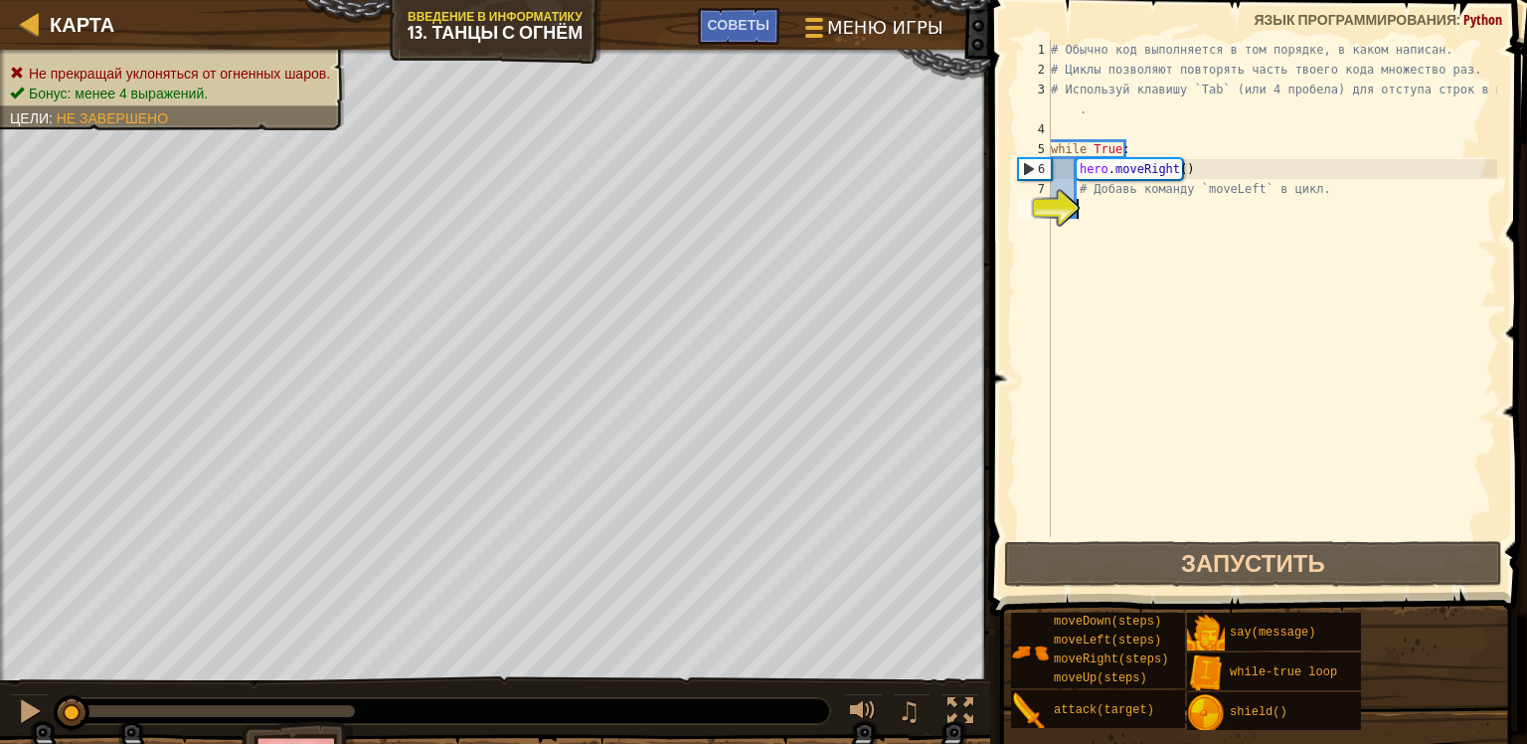
click at [1103, 202] on div "# Обычно код выполняется в том порядке, в каком написан. # Циклы позволяют повт…" at bounding box center [1272, 308] width 450 height 537
type textarea "h"
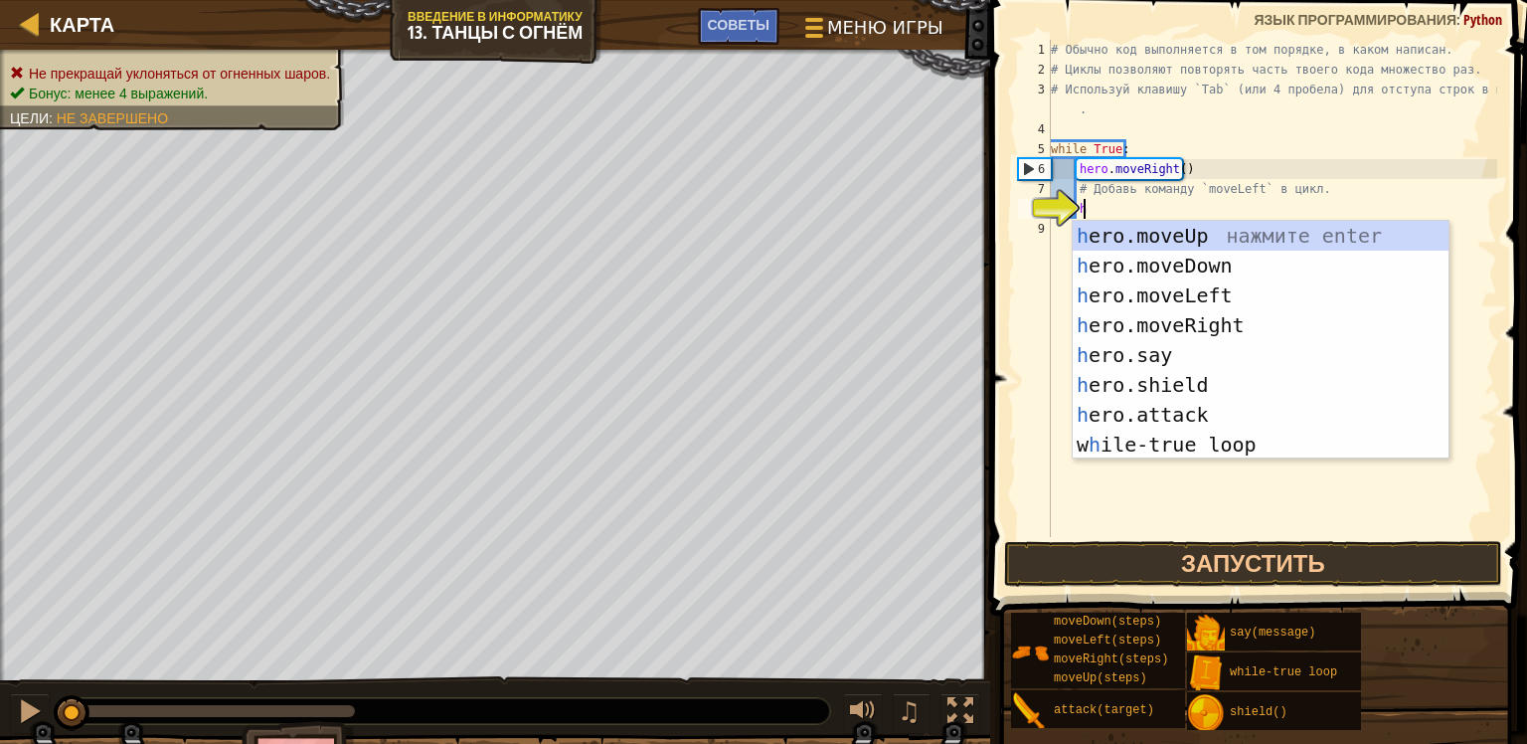
scroll to position [9, 1]
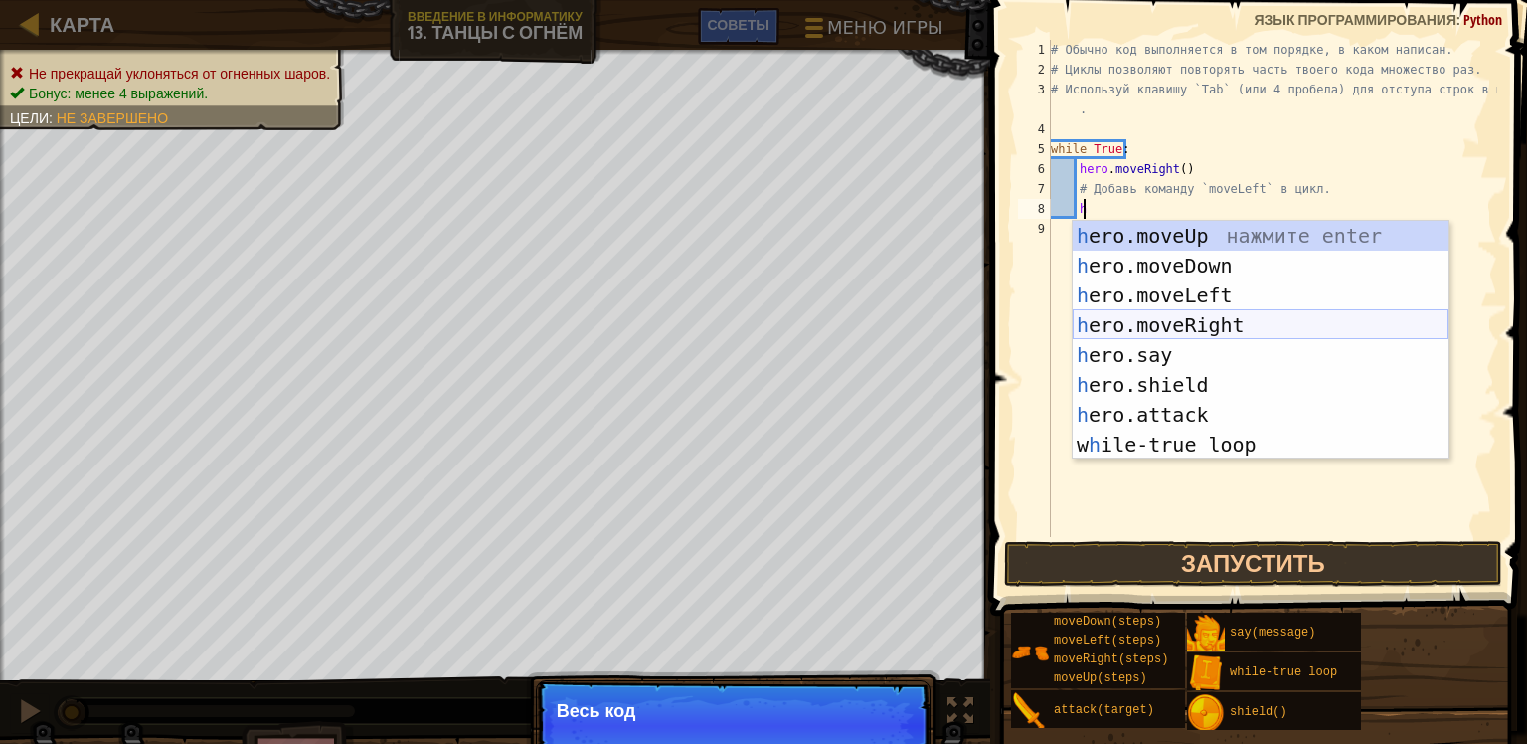
click at [1151, 324] on div "h ero.moveUp нажмите enter h ero.moveDown нажмите enter h ero.moveLeft нажмите …" at bounding box center [1261, 370] width 376 height 298
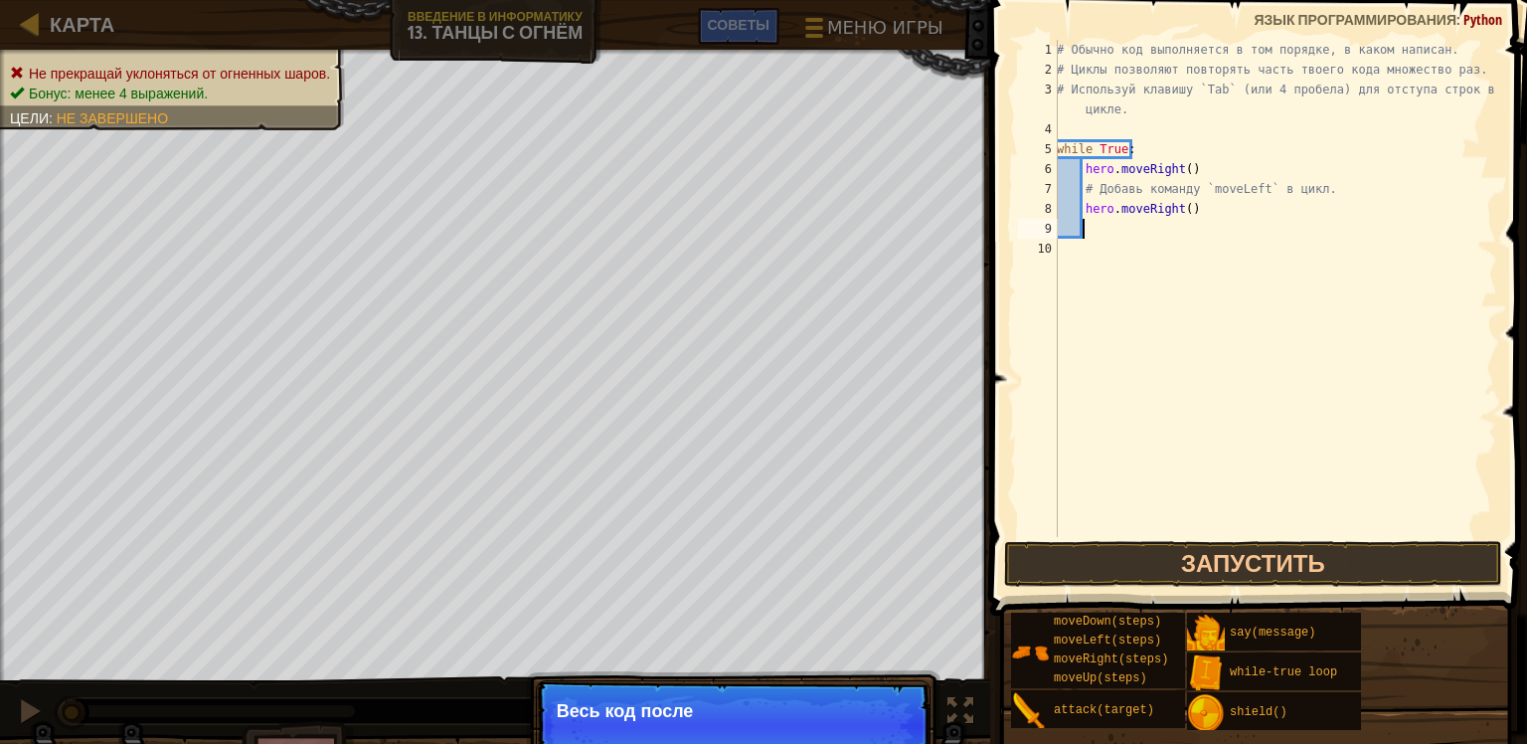
scroll to position [9, 0]
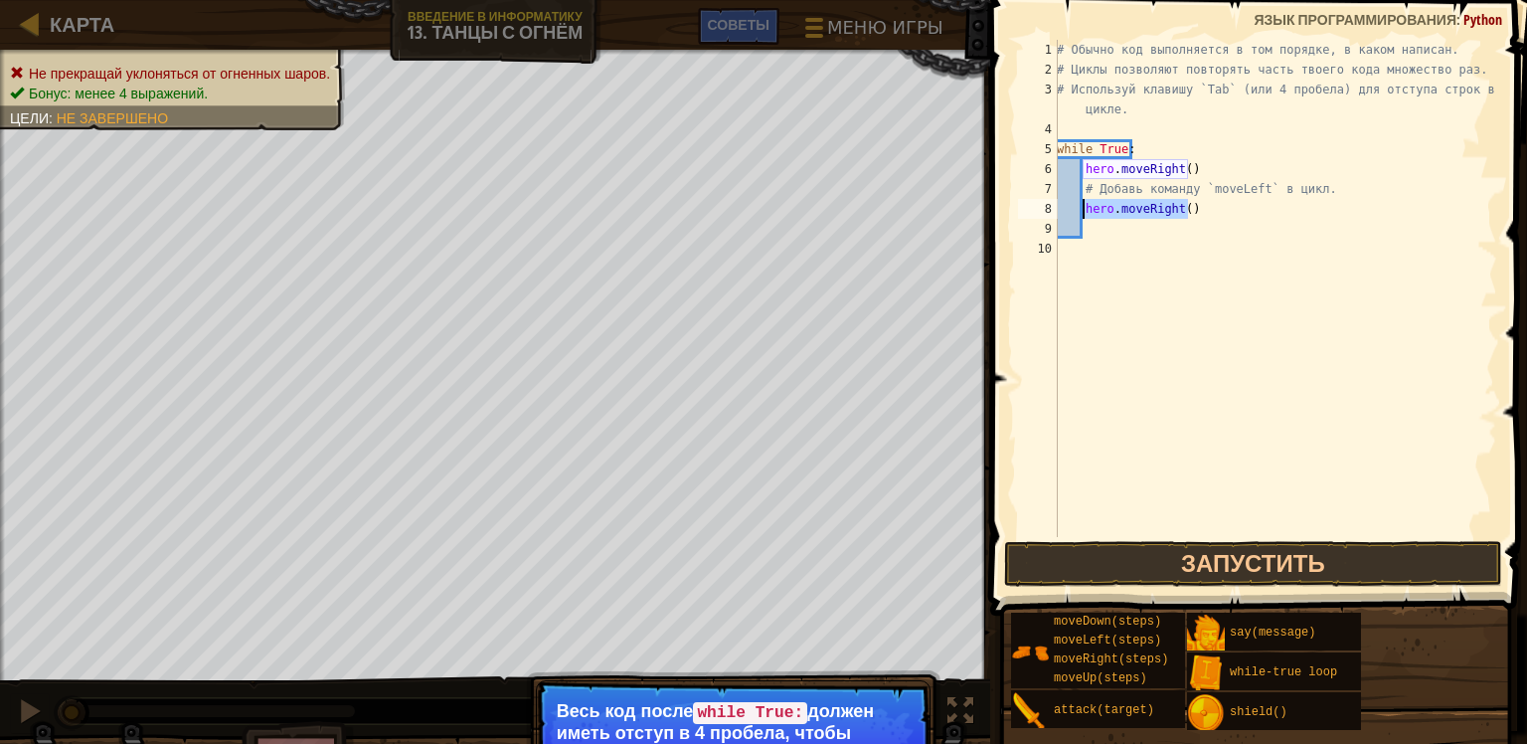
drag, startPoint x: 1197, startPoint y: 210, endPoint x: 1081, endPoint y: 205, distance: 116.4
click at [1081, 205] on div "# Обычно код выполняется в том порядке, в каком написан. # Циклы позволяют повт…" at bounding box center [1275, 308] width 444 height 537
type textarea "hero.moveRight()"
type textarea "h"
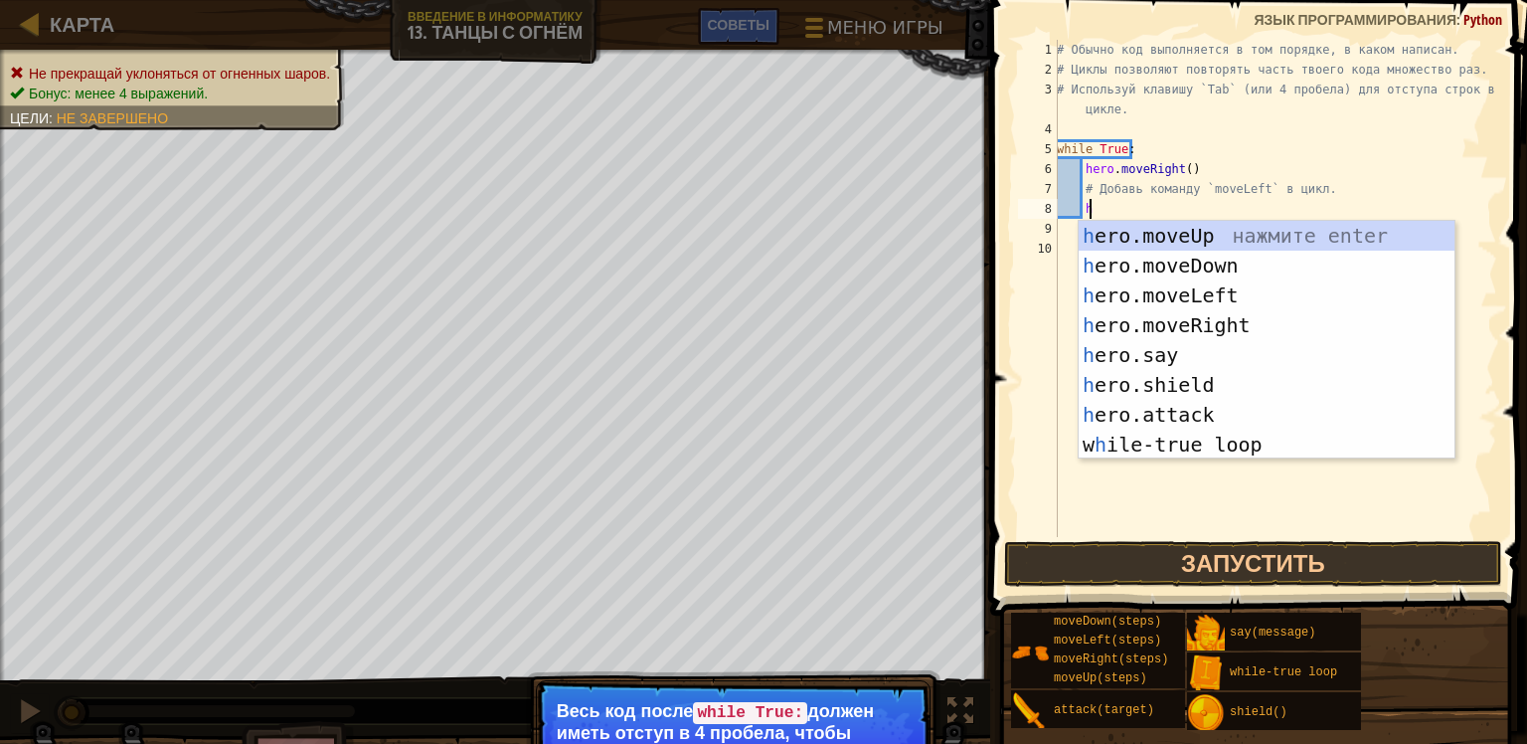
scroll to position [9, 1]
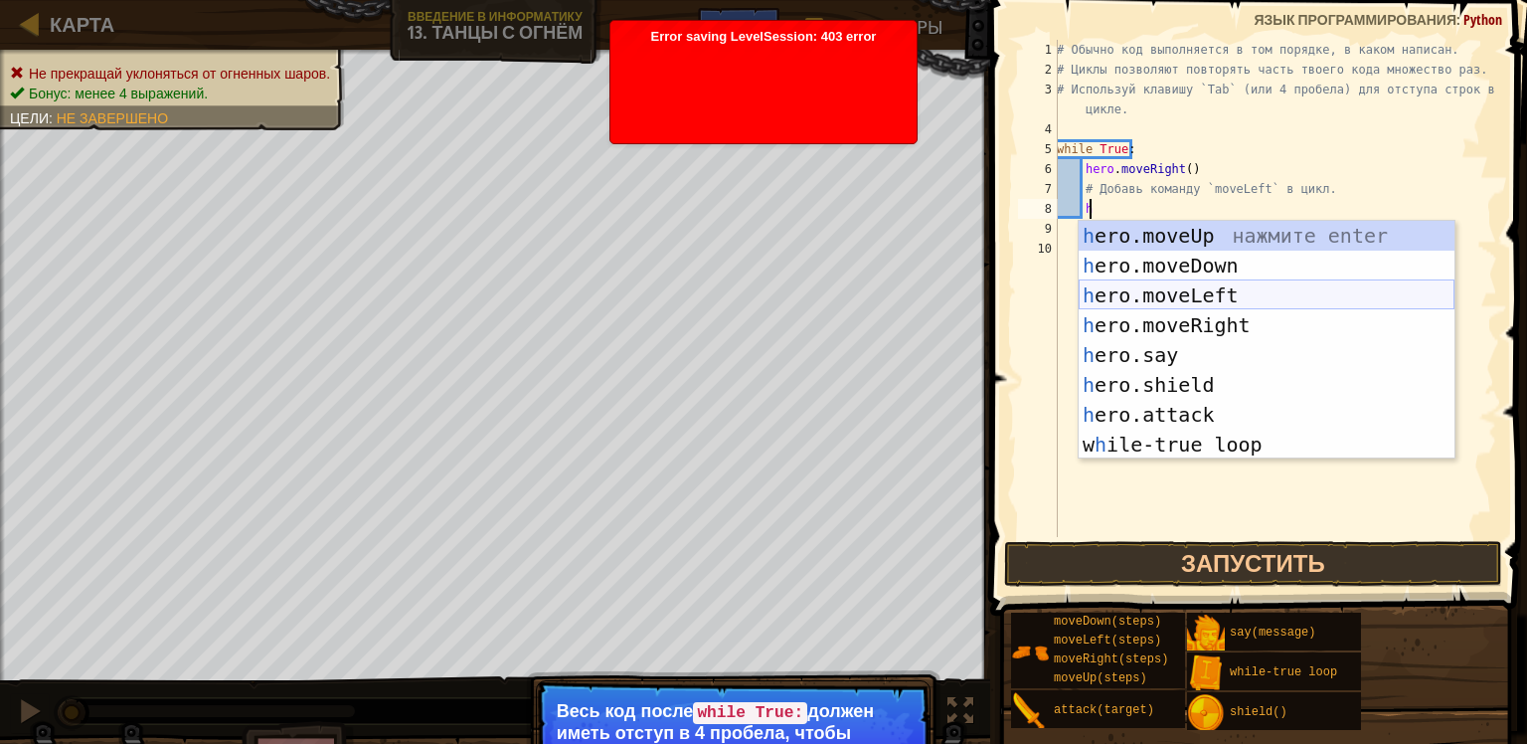
click at [1171, 305] on div "h ero.moveUp нажмите enter h ero.moveDown нажмите enter h ero.moveLeft нажмите …" at bounding box center [1267, 370] width 376 height 298
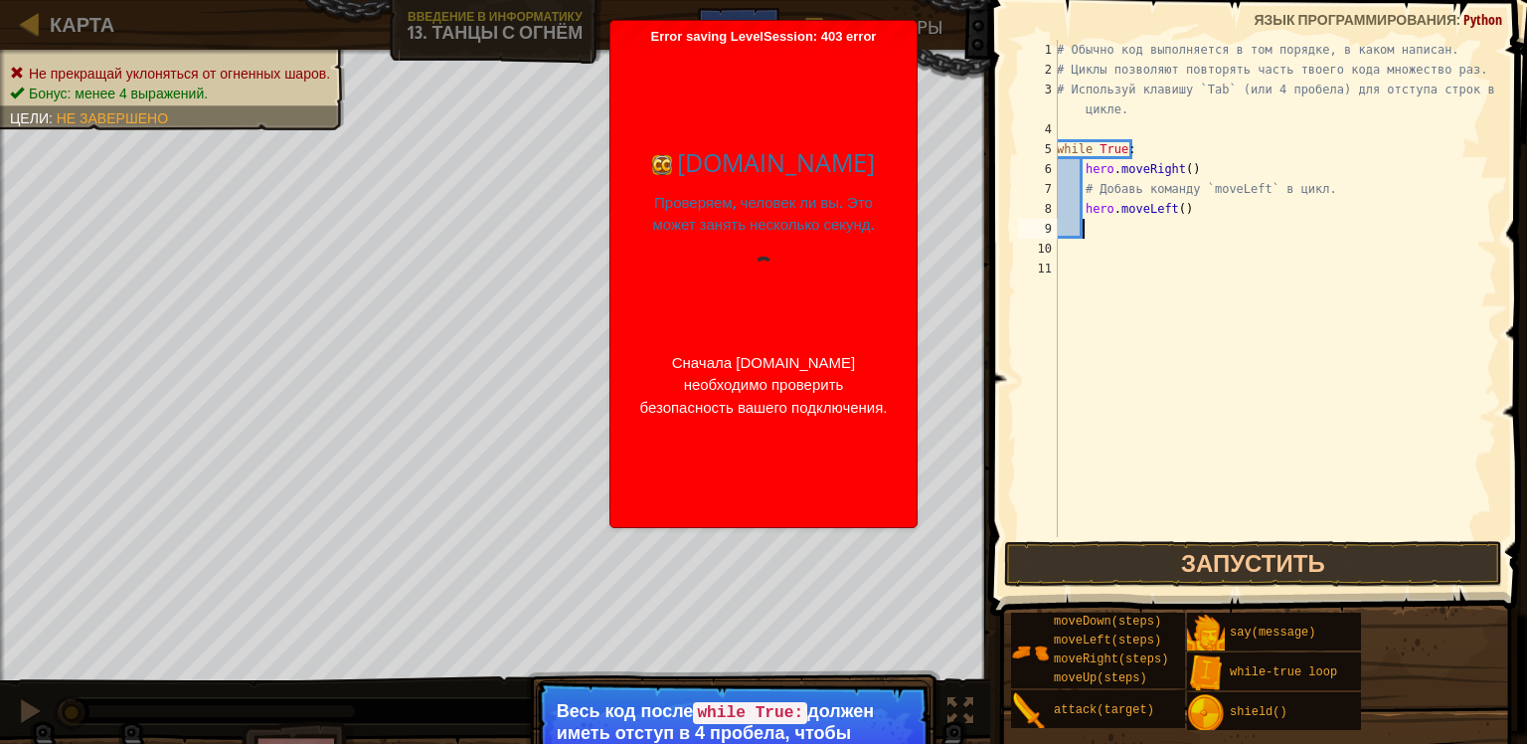
scroll to position [9, 0]
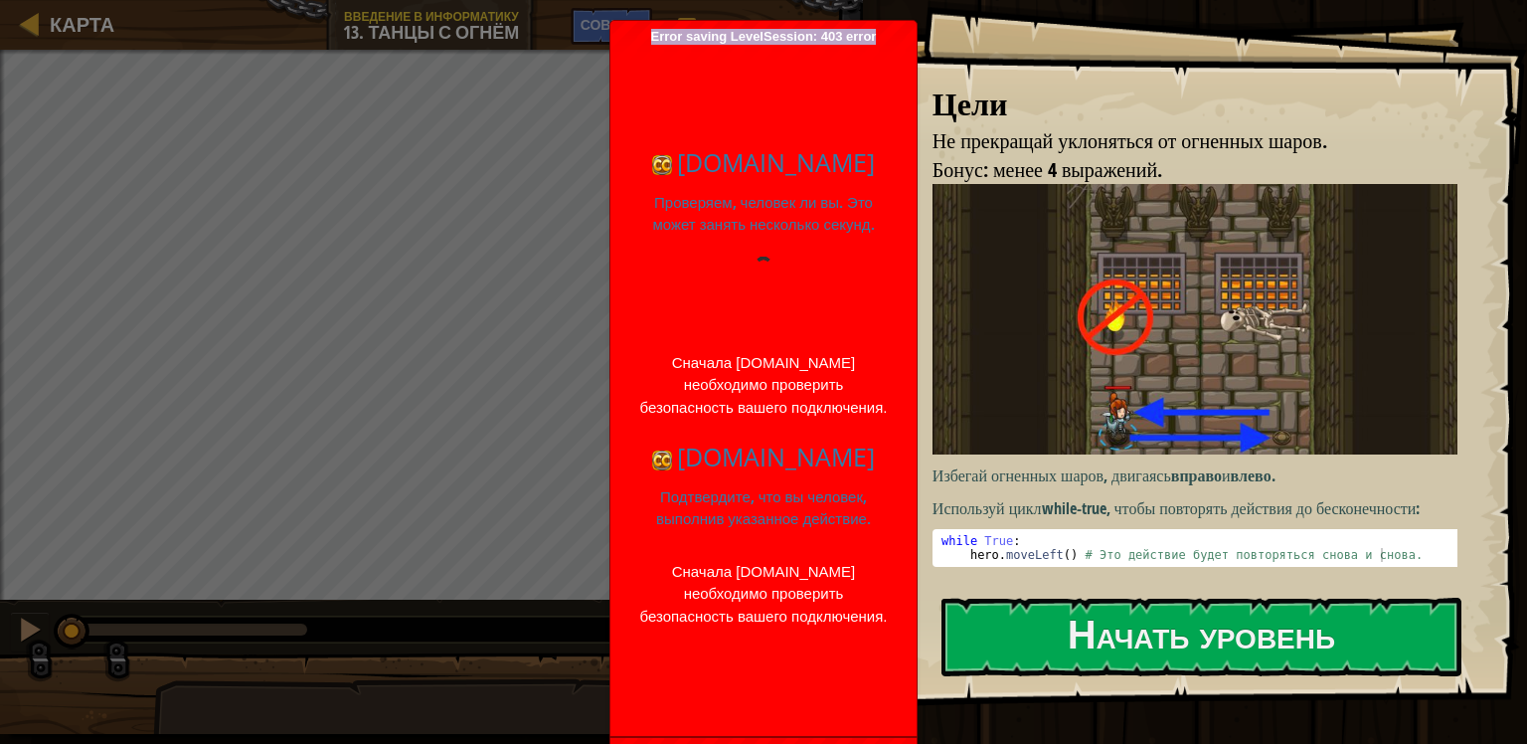
drag, startPoint x: 0, startPoint y: 0, endPoint x: 654, endPoint y: 34, distance: 655.0
click at [654, 34] on div "Error saving LevelSession: 403 error Just a moment... codecombat.com Проверяем,…" at bounding box center [763, 378] width 306 height 715
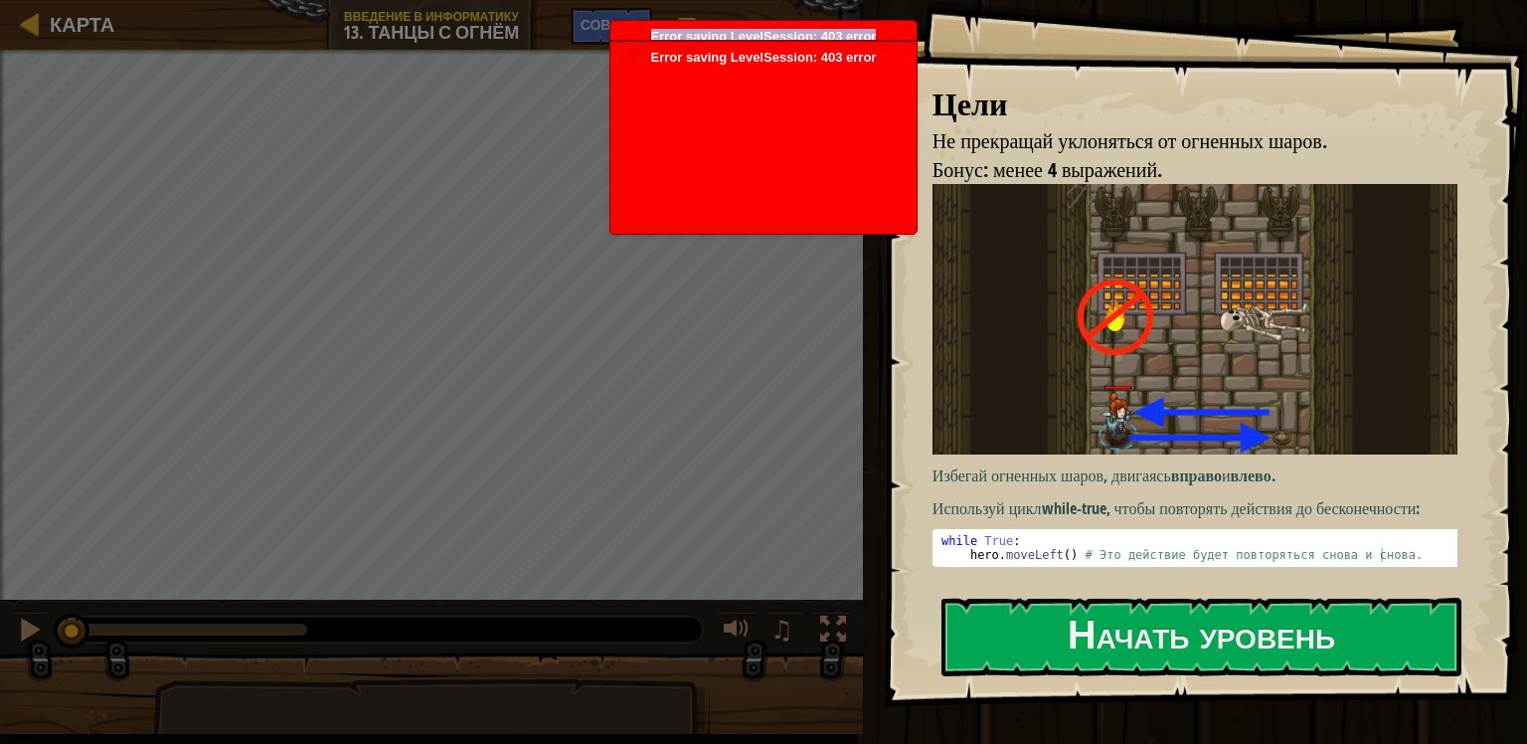
copy span "Error saving LevelSession: 403 error"
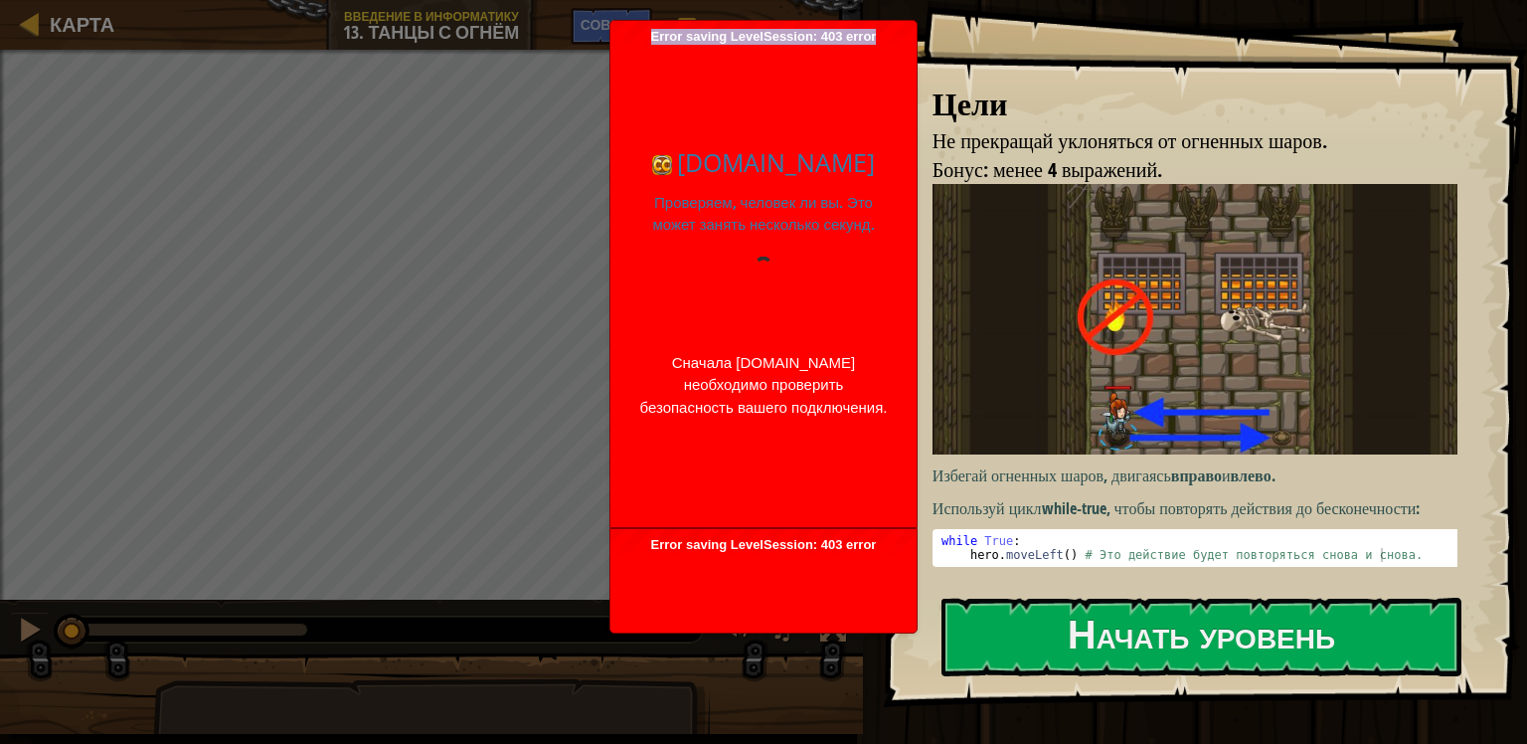
drag, startPoint x: 648, startPoint y: 35, endPoint x: 891, endPoint y: 44, distance: 242.7
click at [891, 44] on div "Error saving LevelSession: 403 error Just a moment... codecombat.com Проверяем,…" at bounding box center [763, 274] width 306 height 506
